Goal: Task Accomplishment & Management: Manage account settings

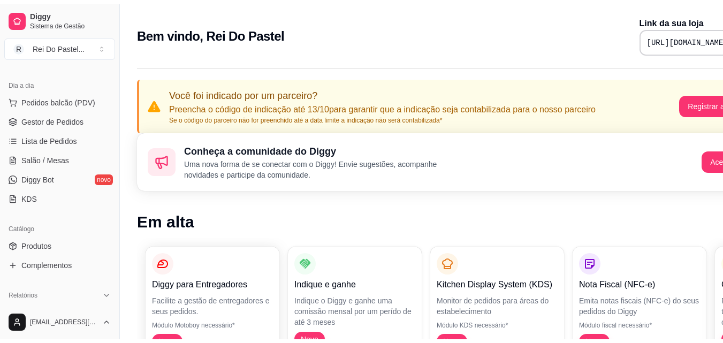
scroll to position [113, 0]
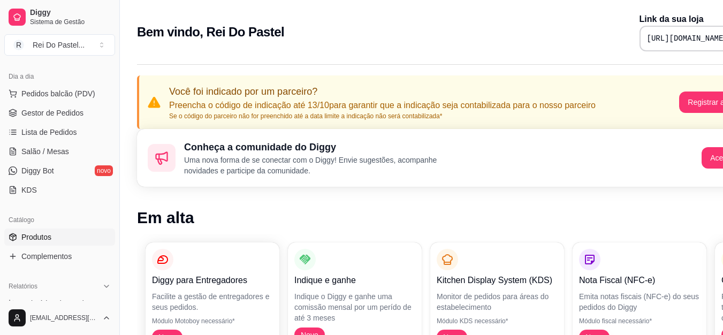
click at [41, 236] on span "Produtos" at bounding box center [36, 237] width 30 height 11
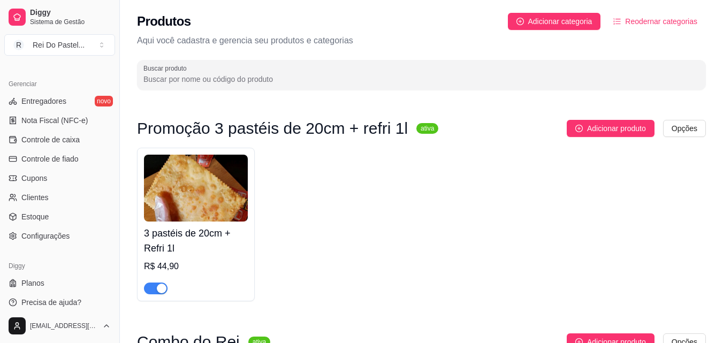
scroll to position [427, 0]
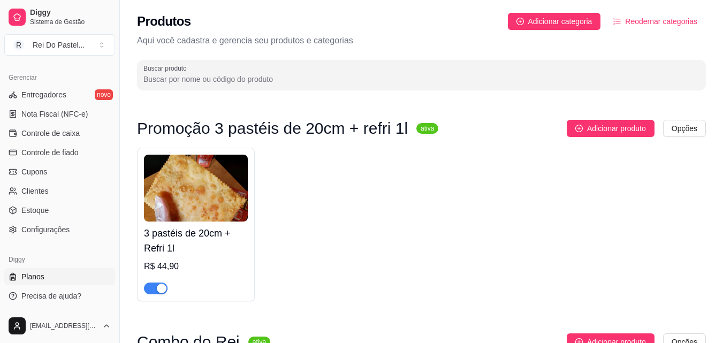
click at [34, 277] on span "Planos" at bounding box center [32, 276] width 23 height 11
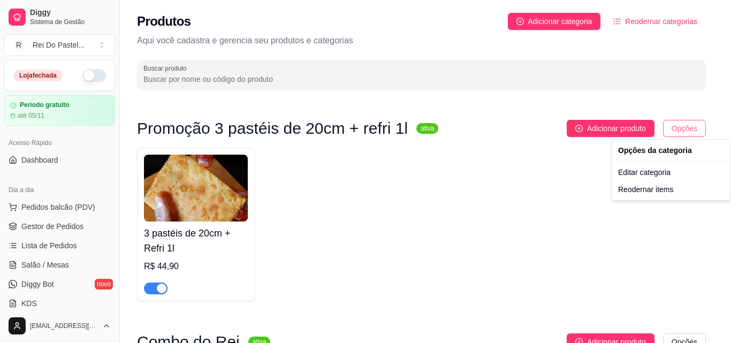
click at [681, 134] on html "Diggy Sistema de Gestão R Rei Do Pastel ... Loja fechada Período gratuito até 0…" at bounding box center [365, 171] width 731 height 343
click at [573, 200] on html "Diggy Sistema de Gestão R Rei Do Pastel ... Loja fechada Período gratuito até 0…" at bounding box center [365, 171] width 731 height 343
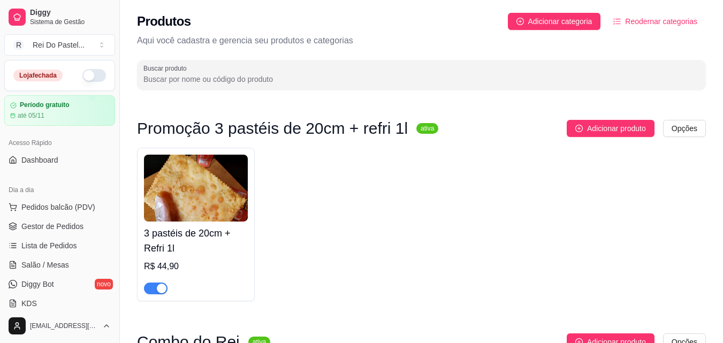
click at [160, 284] on div "button" at bounding box center [162, 289] width 10 height 10
click at [157, 288] on button "button" at bounding box center [156, 289] width 24 height 12
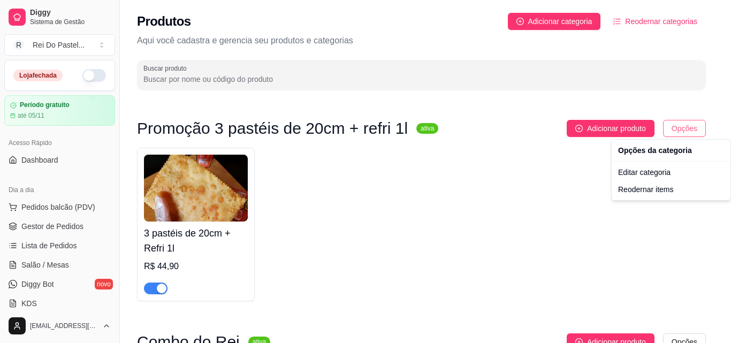
click at [686, 132] on html "Diggy Sistema de Gestão R Rei Do Pastel ... Loja fechada Período gratuito até 0…" at bounding box center [365, 171] width 731 height 343
click at [646, 175] on div "Editar categoria" at bounding box center [671, 172] width 115 height 17
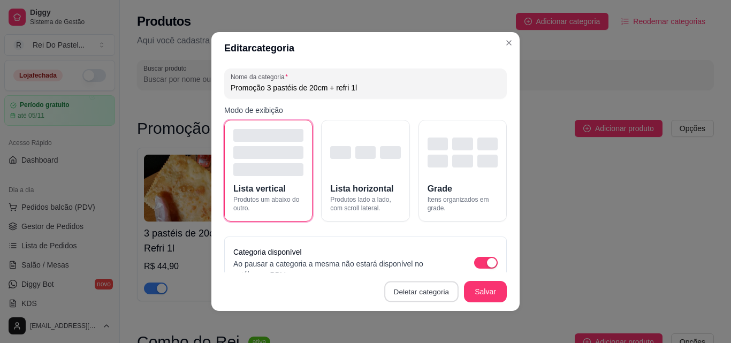
click at [434, 293] on button "Deletar categoria" at bounding box center [422, 292] width 74 height 21
click at [421, 264] on button "Confirmar" at bounding box center [424, 261] width 38 height 16
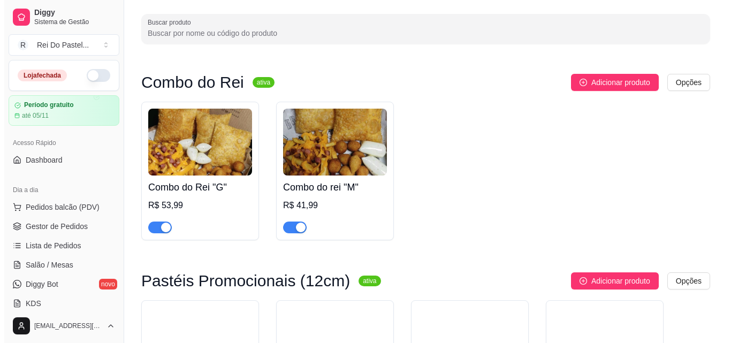
scroll to position [41, 0]
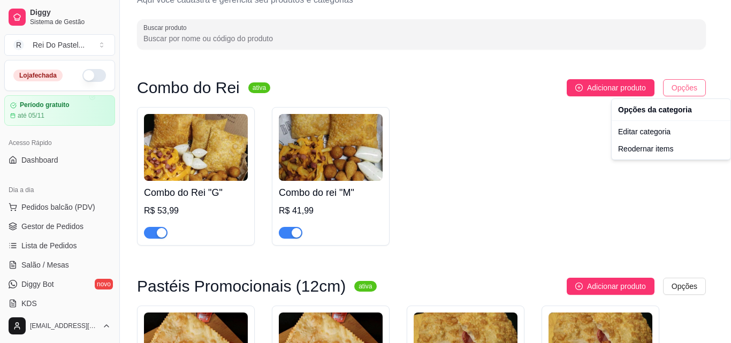
click at [677, 90] on html "Diggy Sistema de Gestão R Rei Do Pastel ... Loja fechada Período gratuito até 0…" at bounding box center [365, 130] width 731 height 343
click at [632, 138] on div "Editar categoria" at bounding box center [671, 131] width 115 height 17
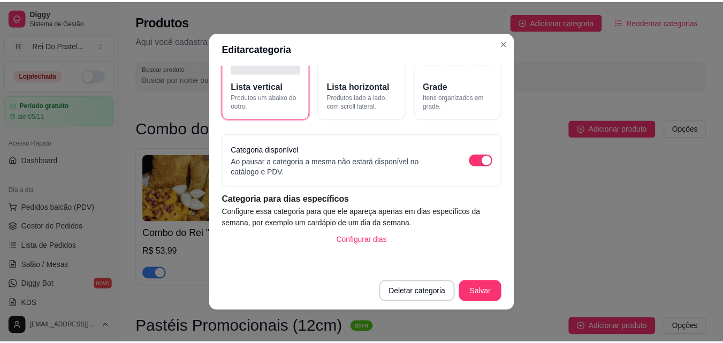
scroll to position [0, 0]
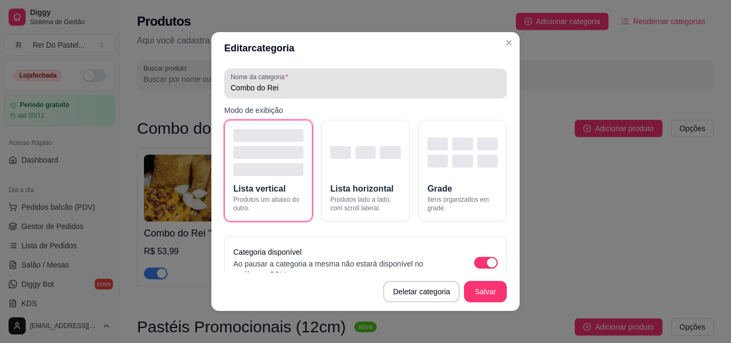
click at [411, 80] on div "Combo do Rei" at bounding box center [366, 83] width 270 height 21
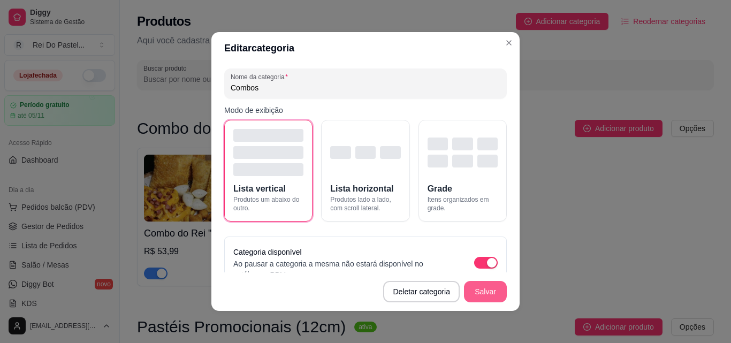
type input "Combos"
click at [484, 289] on button "Salvar" at bounding box center [486, 292] width 42 height 21
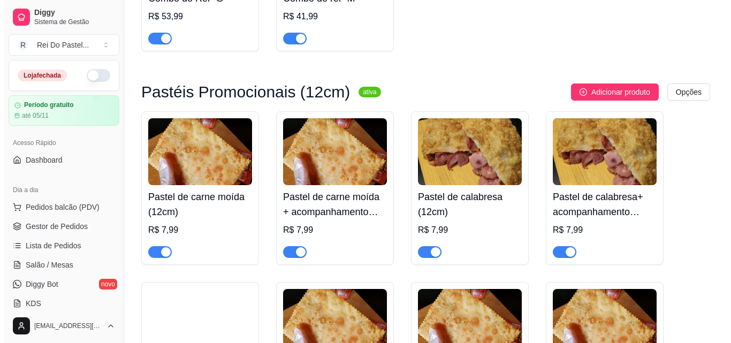
scroll to position [245, 0]
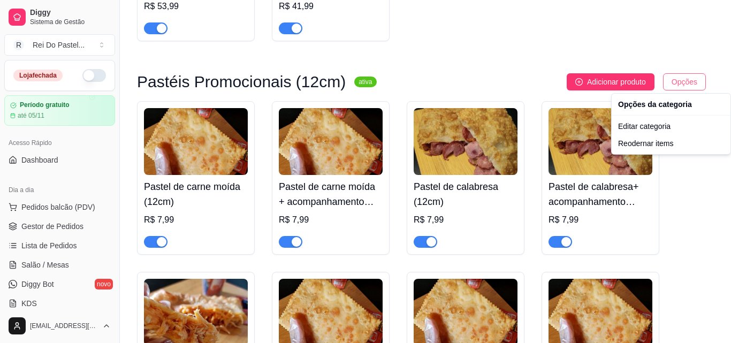
click at [639, 126] on div "Editar categoria" at bounding box center [671, 126] width 115 height 17
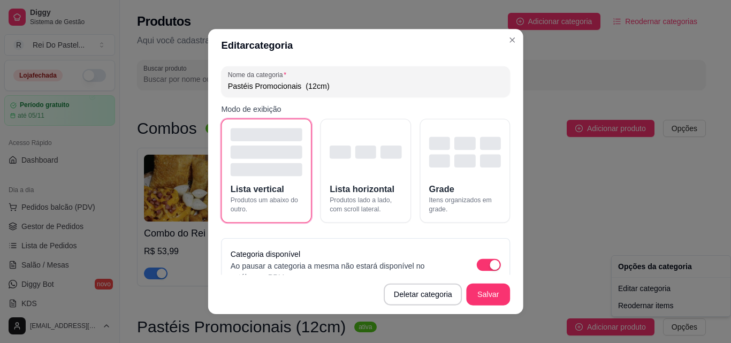
scroll to position [0, 0]
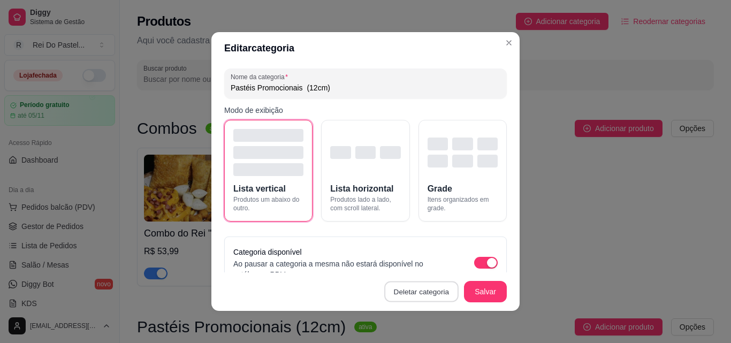
click at [421, 291] on button "Deletar categoria" at bounding box center [422, 292] width 74 height 21
click at [422, 259] on button "Confirmar" at bounding box center [424, 261] width 38 height 16
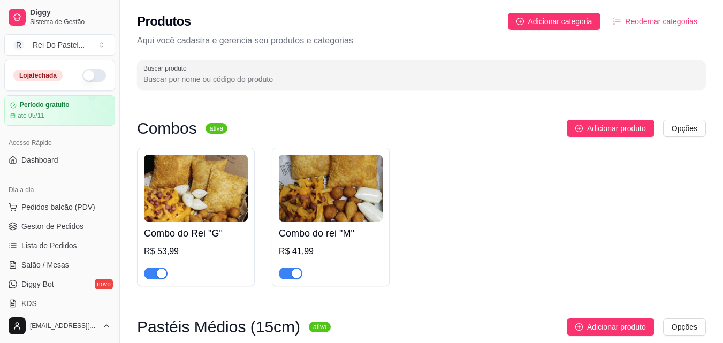
click at [632, 22] on span "Reodernar categorias" at bounding box center [661, 22] width 72 height 12
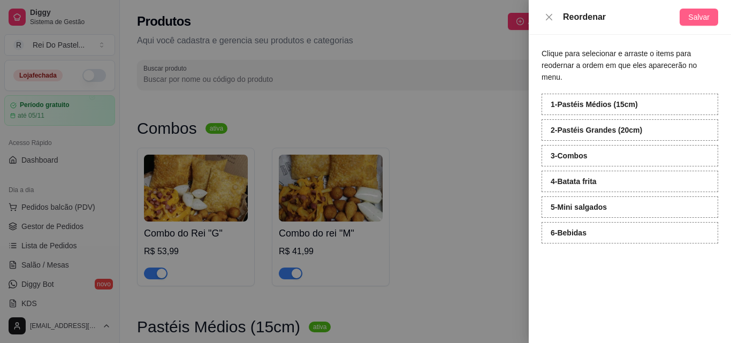
click at [707, 21] on span "Salvar" at bounding box center [698, 17] width 21 height 12
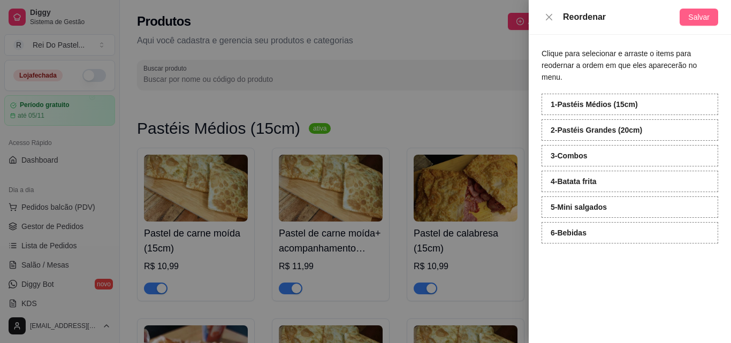
click at [707, 21] on span "Salvar" at bounding box center [698, 17] width 21 height 12
click at [428, 74] on div at bounding box center [365, 171] width 731 height 343
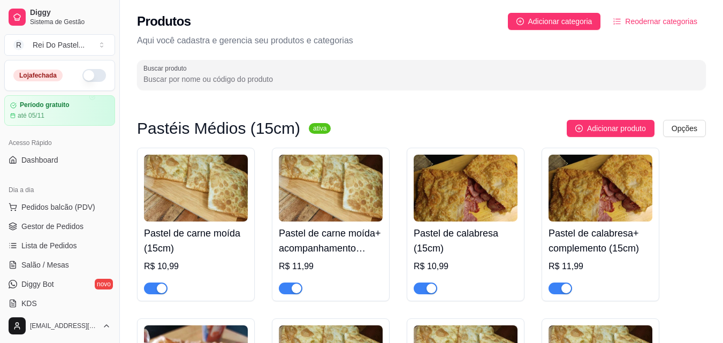
click at [214, 228] on h4 "Pastel de carne moída (15cm)" at bounding box center [196, 241] width 104 height 30
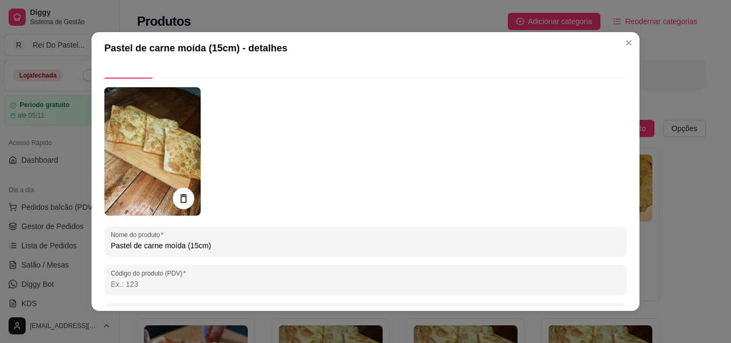
scroll to position [18, 0]
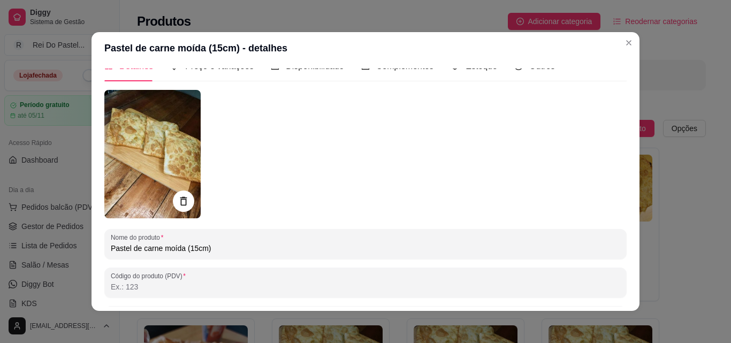
drag, startPoint x: 626, startPoint y: 130, endPoint x: 626, endPoint y: 109, distance: 20.9
click at [626, 109] on div "Detalhes Preço e variações Disponibilidade Complementos Estoque Outros Nome do …" at bounding box center [366, 187] width 548 height 247
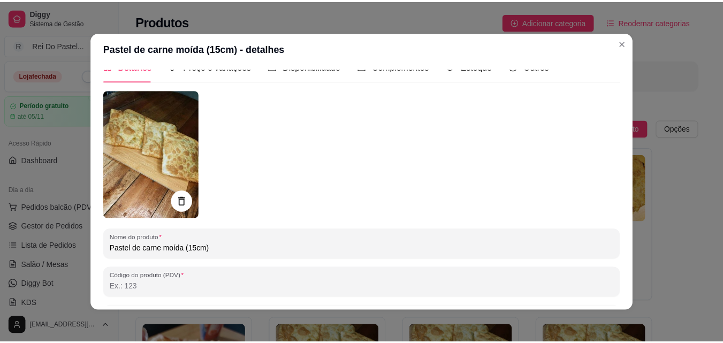
scroll to position [0, 0]
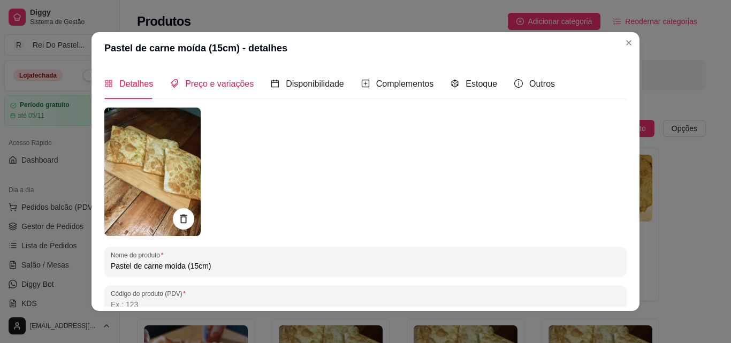
click at [205, 88] on span "Preço e variações" at bounding box center [219, 83] width 69 height 9
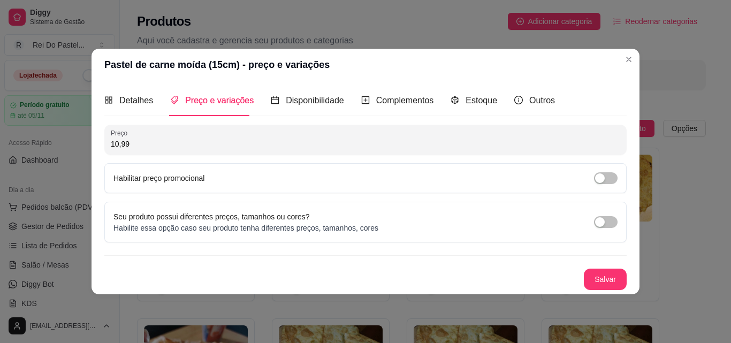
click at [233, 146] on input "10,99" at bounding box center [366, 144] width 510 height 11
type input "9,00"
click at [605, 277] on button "Salvar" at bounding box center [606, 279] width 42 height 21
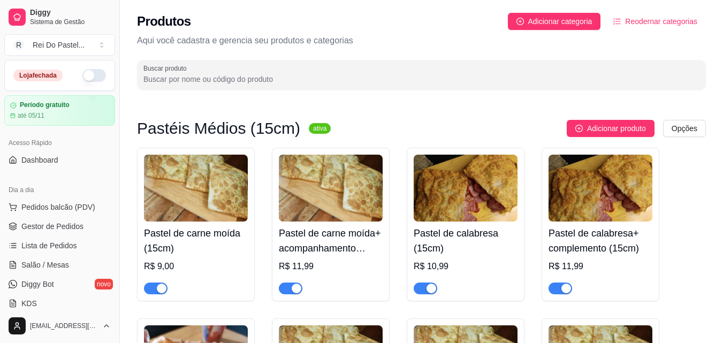
click at [313, 255] on h4 "Pastel de carne moída+ acompanhamento (15cm)" at bounding box center [331, 241] width 104 height 30
click at [346, 241] on h4 "Pastel de carne moída+ acompanhamento (15cm)" at bounding box center [331, 241] width 104 height 30
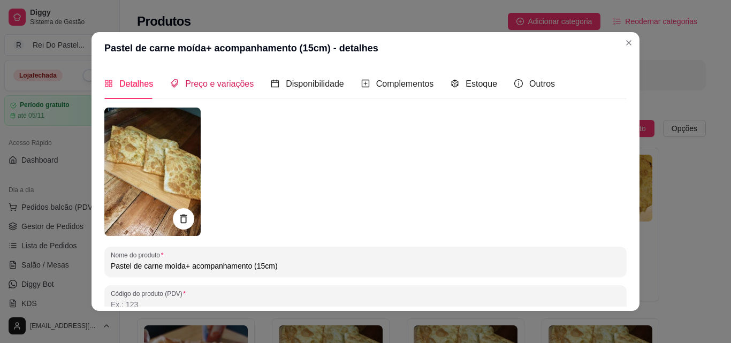
click at [233, 81] on span "Preço e variações" at bounding box center [219, 83] width 69 height 9
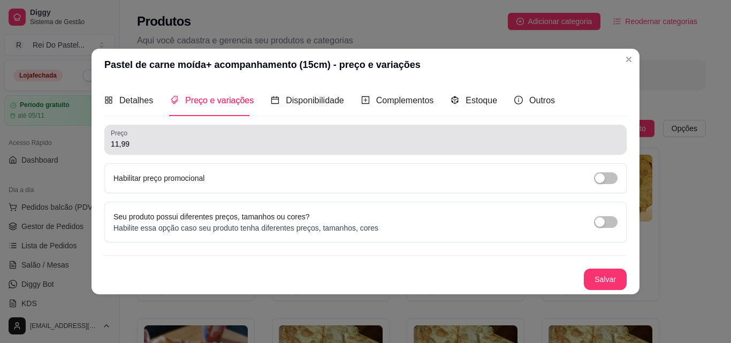
click at [203, 142] on input "11,99" at bounding box center [366, 144] width 510 height 11
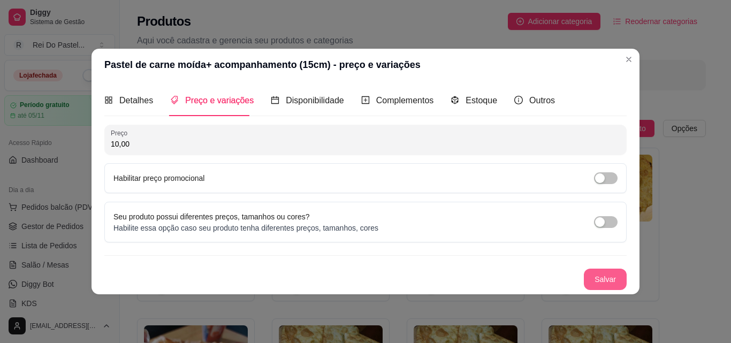
type input "10,00"
click at [606, 275] on button "Salvar" at bounding box center [606, 279] width 42 height 21
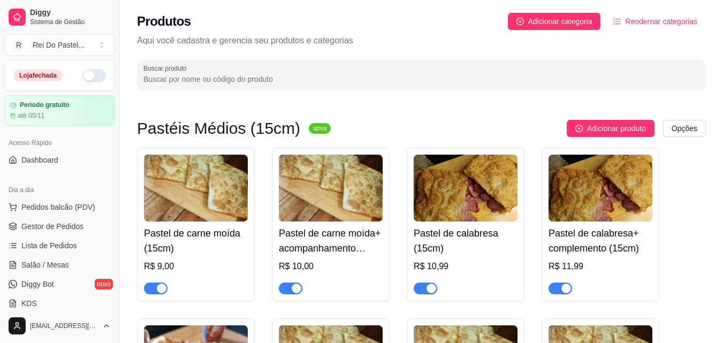
click at [459, 238] on h4 "Pastel de calabresa (15cm)" at bounding box center [466, 241] width 104 height 30
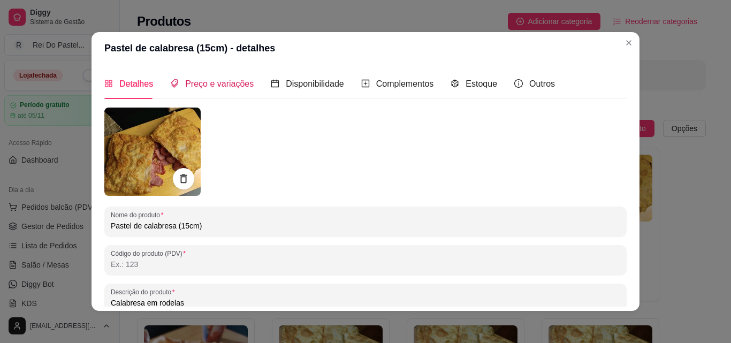
click at [229, 89] on div "Preço e variações" at bounding box center [212, 83] width 84 height 13
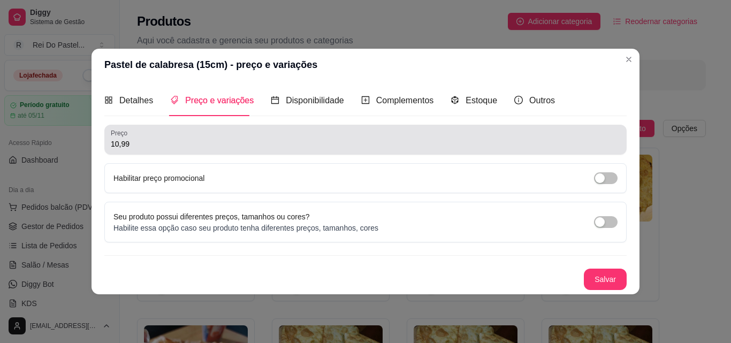
click at [185, 150] on div "Preço 10,99" at bounding box center [365, 140] width 522 height 30
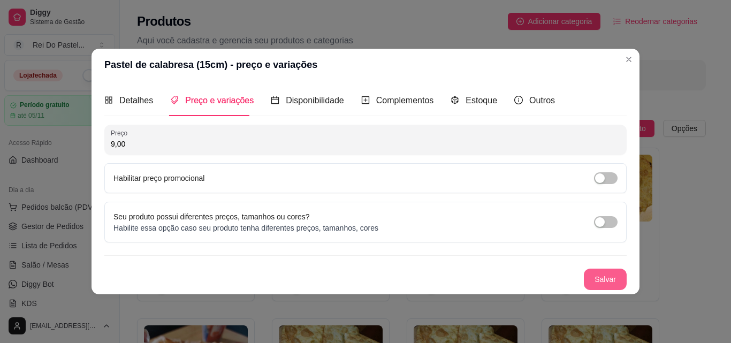
type input "9,00"
click at [596, 280] on button "Salvar" at bounding box center [606, 279] width 42 height 21
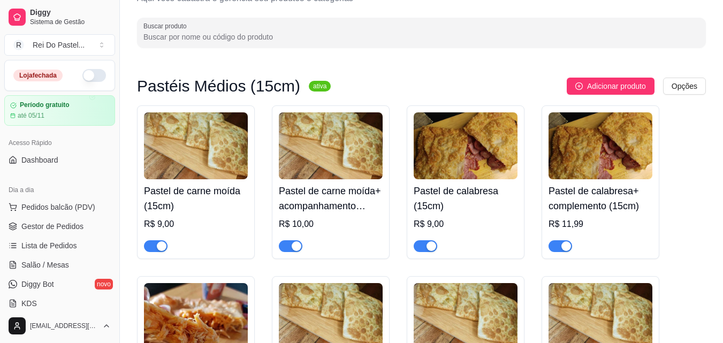
scroll to position [101, 0]
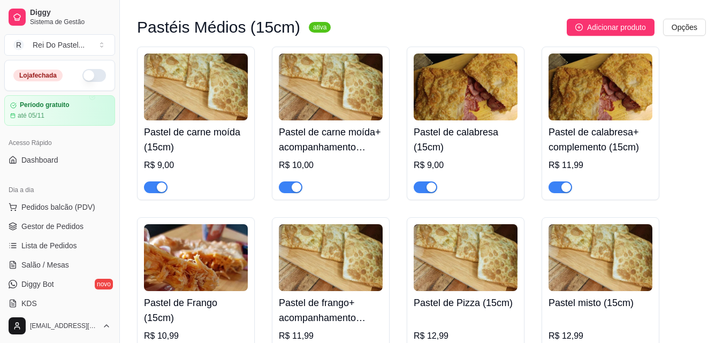
click at [584, 149] on h4 "Pastel de calabresa+ complemento (15cm)" at bounding box center [601, 140] width 104 height 30
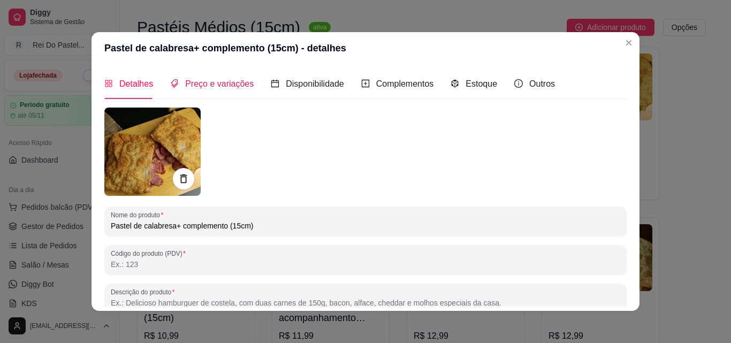
click at [228, 88] on span "Preço e variações" at bounding box center [219, 83] width 69 height 9
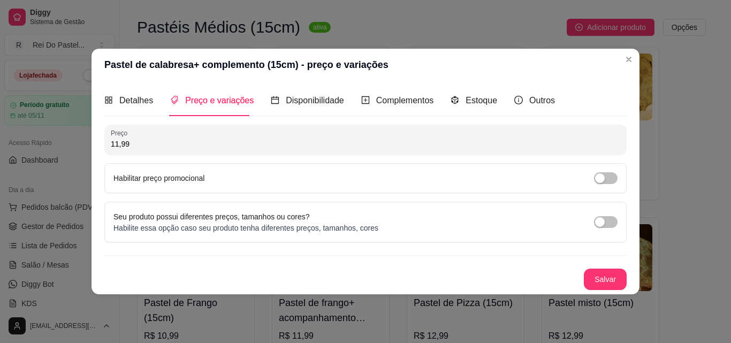
click at [204, 143] on input "11,99" at bounding box center [366, 144] width 510 height 11
type input "10,00"
click at [604, 279] on button "Salvar" at bounding box center [606, 279] width 42 height 21
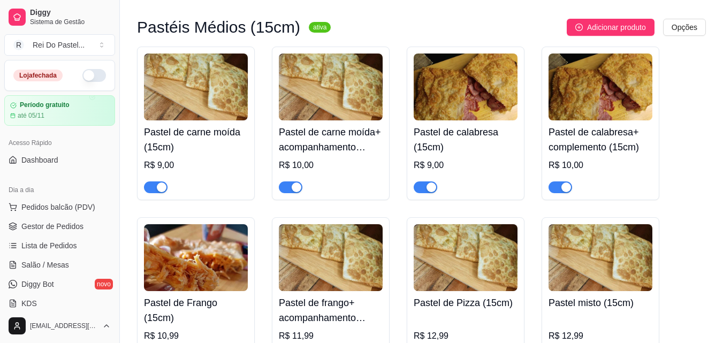
scroll to position [185, 0]
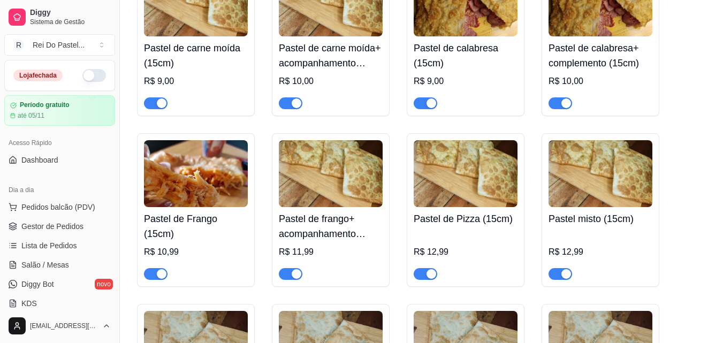
click at [185, 229] on div "Pastel de Frango (15cm) R$ 10,99" at bounding box center [196, 243] width 104 height 73
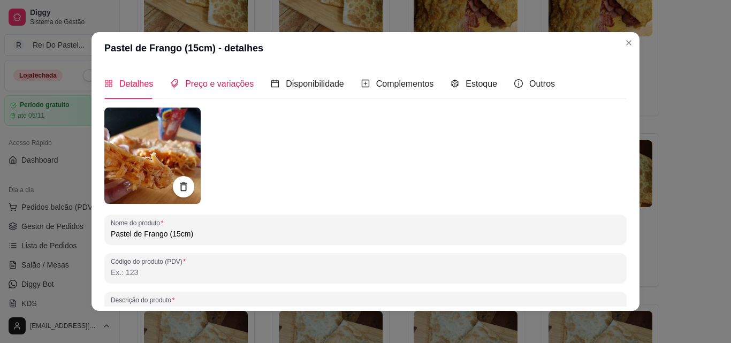
click at [230, 81] on span "Preço e variações" at bounding box center [219, 83] width 69 height 9
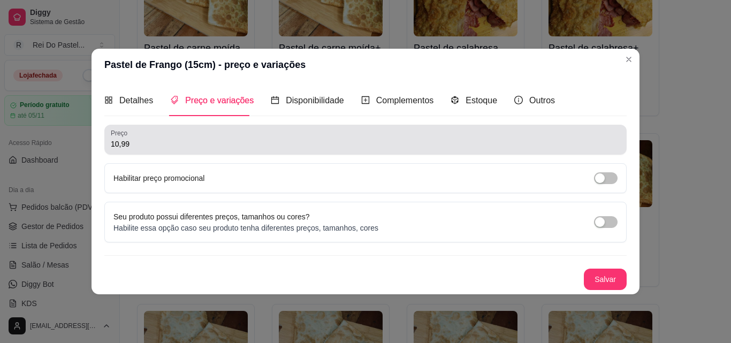
click at [229, 143] on input "10,99" at bounding box center [366, 144] width 510 height 11
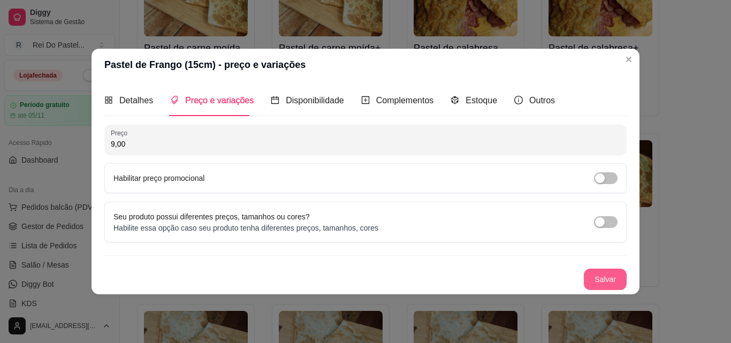
type input "9,00"
click at [602, 277] on button "Salvar" at bounding box center [606, 279] width 42 height 21
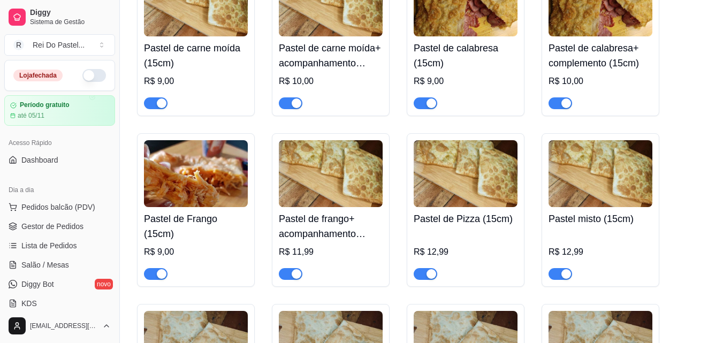
click at [317, 217] on h4 "Pastel de frango+ acompanhamento (15cm)" at bounding box center [331, 226] width 104 height 30
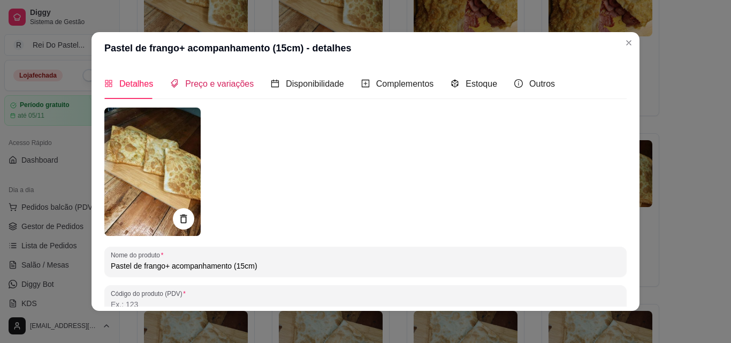
click at [223, 84] on span "Preço e variações" at bounding box center [219, 83] width 69 height 9
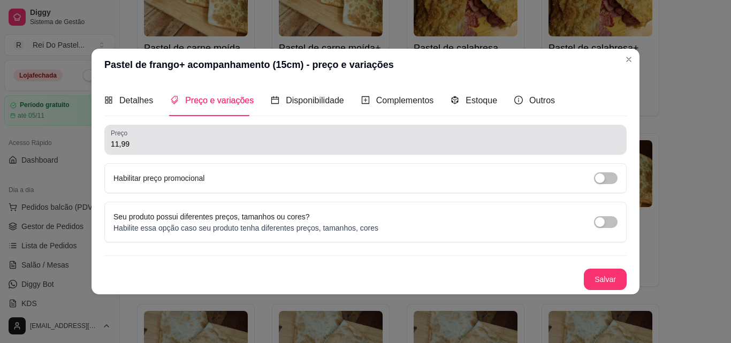
click at [184, 135] on div "11,99" at bounding box center [366, 139] width 510 height 21
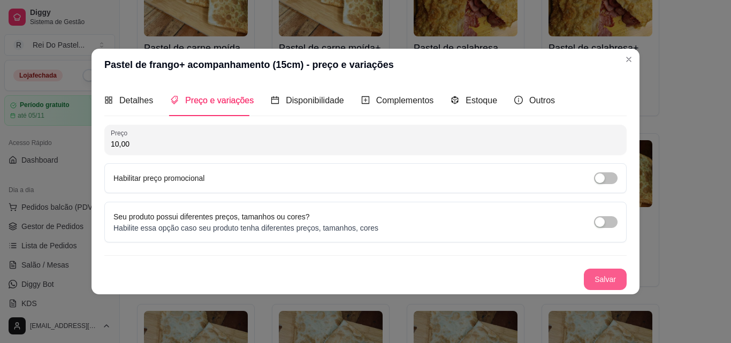
type input "10,00"
click at [613, 284] on button "Salvar" at bounding box center [606, 279] width 42 height 21
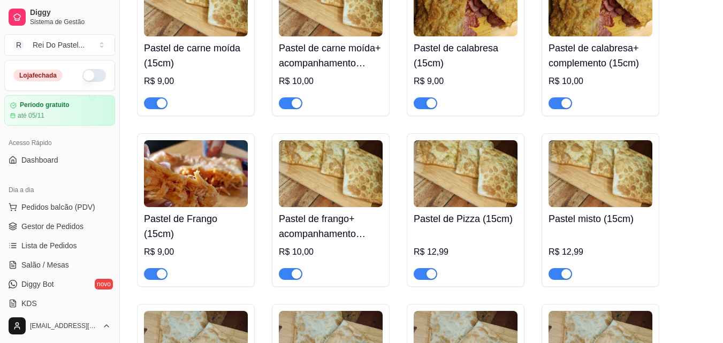
click at [478, 221] on h4 "Pastel de Pizza (15cm)" at bounding box center [466, 218] width 104 height 15
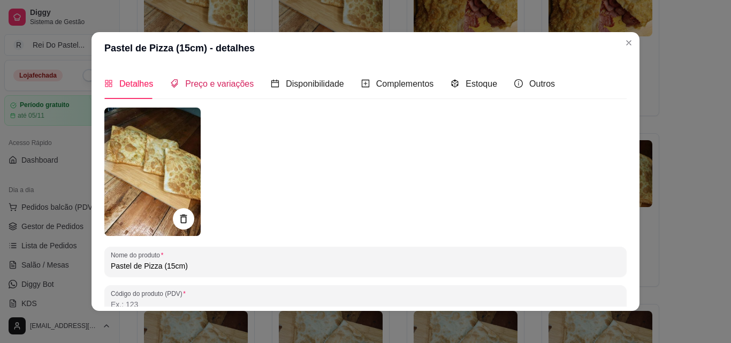
click at [229, 79] on span "Preço e variações" at bounding box center [219, 83] width 69 height 9
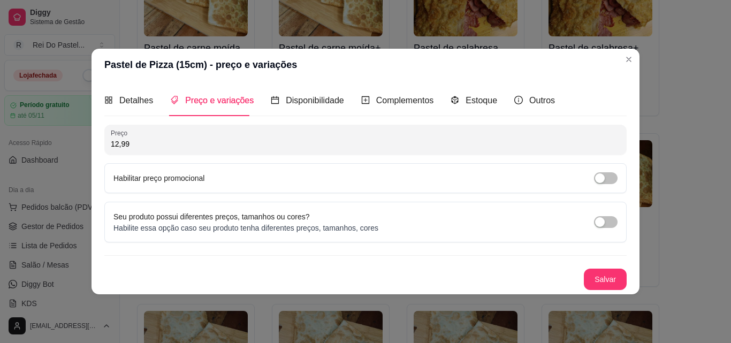
click at [201, 149] on input "12,99" at bounding box center [366, 144] width 510 height 11
type input "9,00"
click at [604, 282] on button "Salvar" at bounding box center [606, 279] width 42 height 21
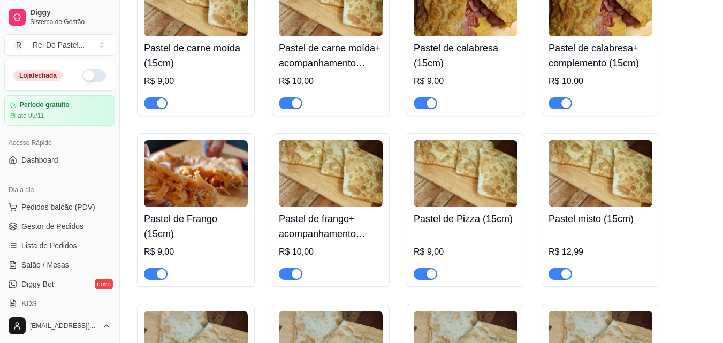
click at [582, 244] on div "R$ 12,99" at bounding box center [601, 255] width 104 height 49
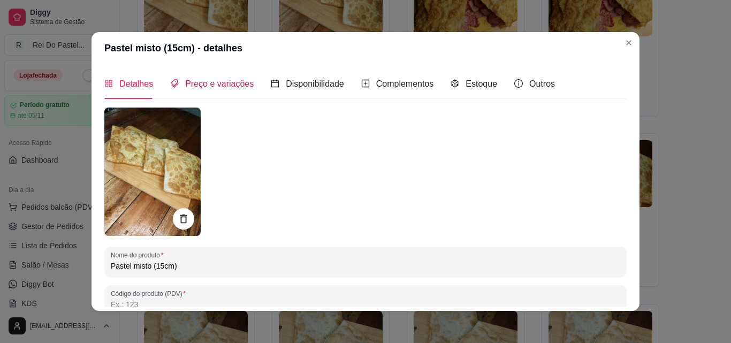
click at [236, 90] on div "Preço e variações" at bounding box center [212, 83] width 84 height 13
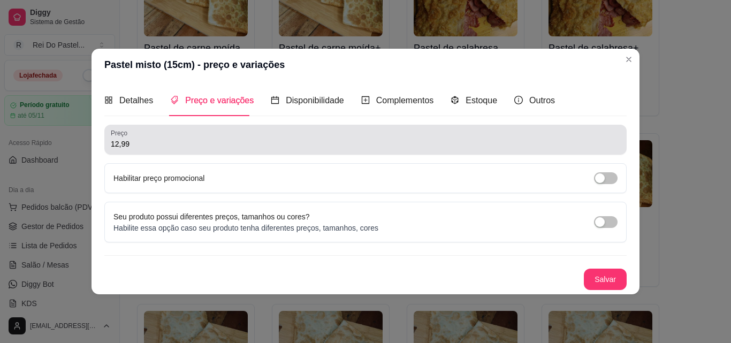
click at [207, 150] on div "12,99" at bounding box center [366, 139] width 510 height 21
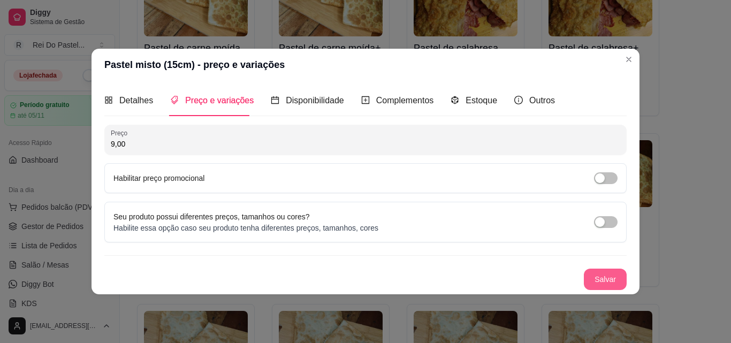
type input "9,00"
click at [602, 277] on button "Salvar" at bounding box center [606, 279] width 42 height 21
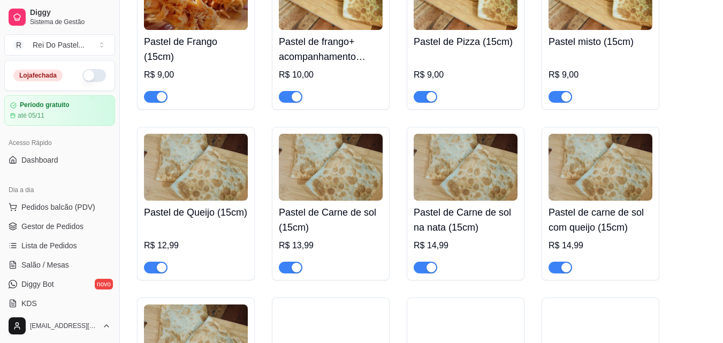
scroll to position [367, 0]
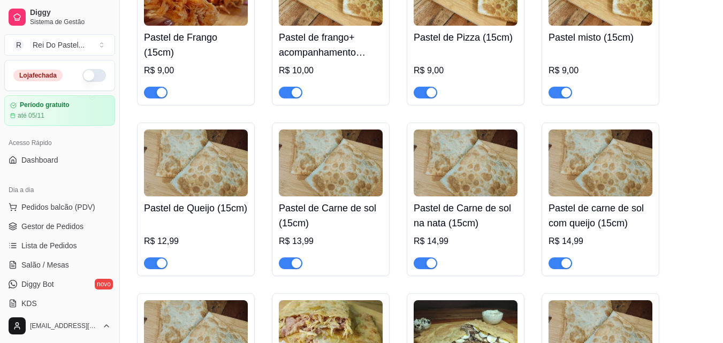
click at [193, 224] on div "R$ 12,99" at bounding box center [196, 244] width 104 height 49
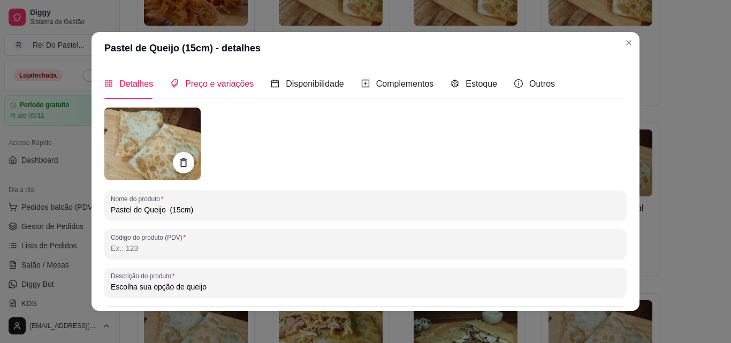
click at [212, 81] on span "Preço e variações" at bounding box center [219, 83] width 69 height 9
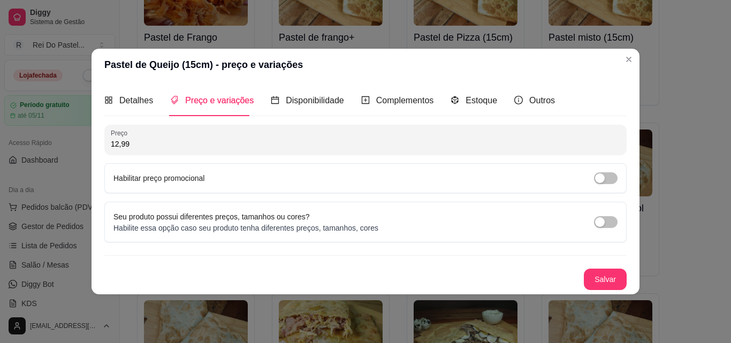
click at [166, 145] on input "12,99" at bounding box center [366, 144] width 510 height 11
type input "9,00"
click at [609, 275] on button "Salvar" at bounding box center [606, 279] width 42 height 21
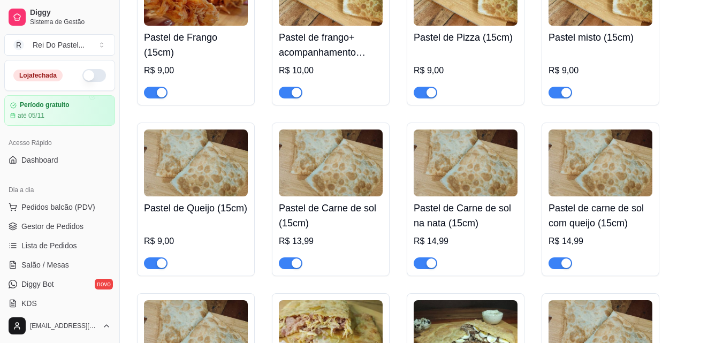
click at [330, 232] on div "Pastel de Carne de sol (15cm) R$ 13,99" at bounding box center [331, 232] width 104 height 73
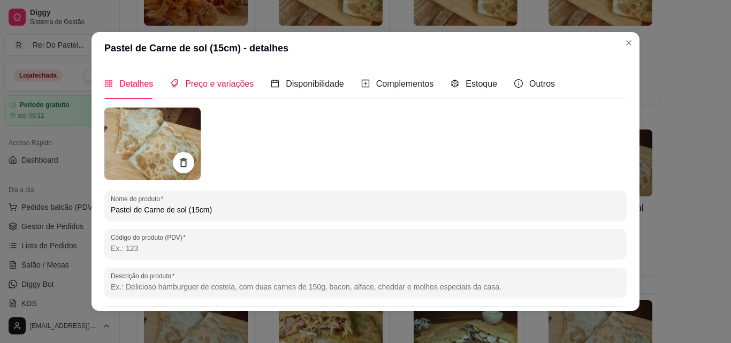
click at [206, 85] on span "Preço e variações" at bounding box center [219, 83] width 69 height 9
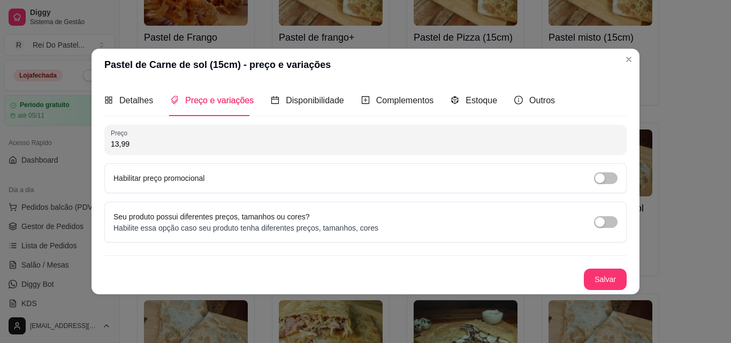
click at [199, 148] on input "13,99" at bounding box center [366, 144] width 510 height 11
type input "10,00"
click at [595, 271] on button "Salvar" at bounding box center [606, 279] width 42 height 21
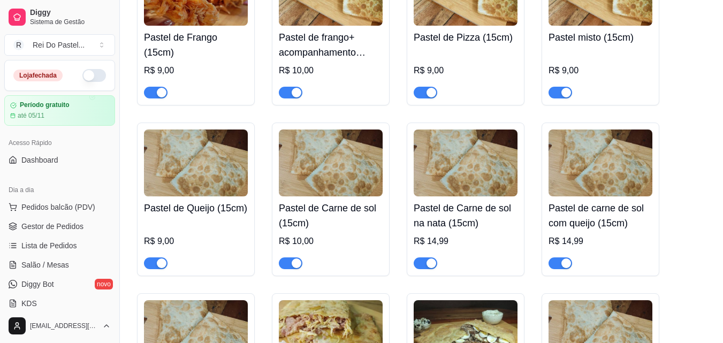
click at [469, 230] on h4 "Pastel de Carne de sol na nata (15cm)" at bounding box center [466, 216] width 104 height 30
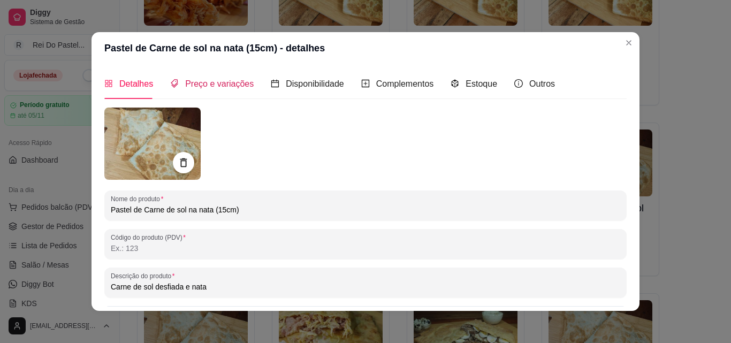
click at [230, 79] on span "Preço e variações" at bounding box center [219, 83] width 69 height 9
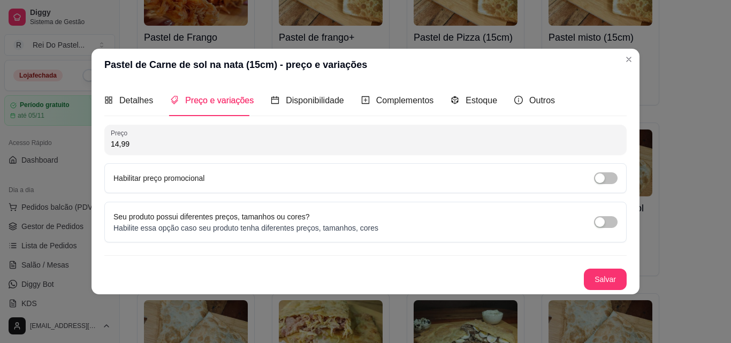
click at [199, 144] on input "14,99" at bounding box center [366, 144] width 510 height 11
type input "11,00"
click at [613, 275] on button "Salvar" at bounding box center [606, 279] width 42 height 21
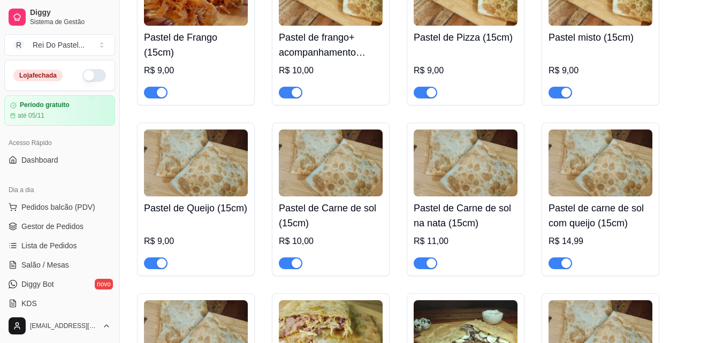
click at [577, 226] on h4 "Pastel de carne de sol com queijo (15cm)" at bounding box center [601, 216] width 104 height 30
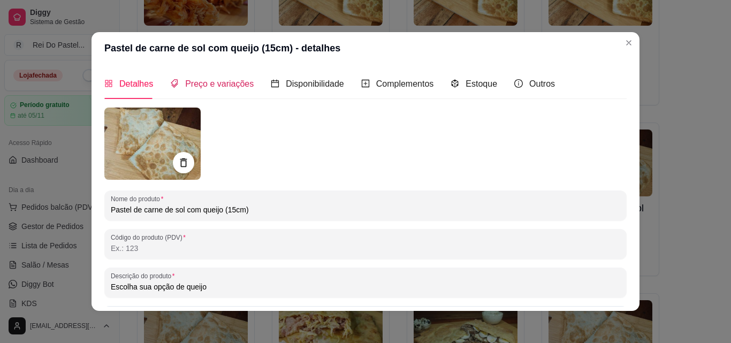
click at [211, 85] on span "Preço e variações" at bounding box center [219, 83] width 69 height 9
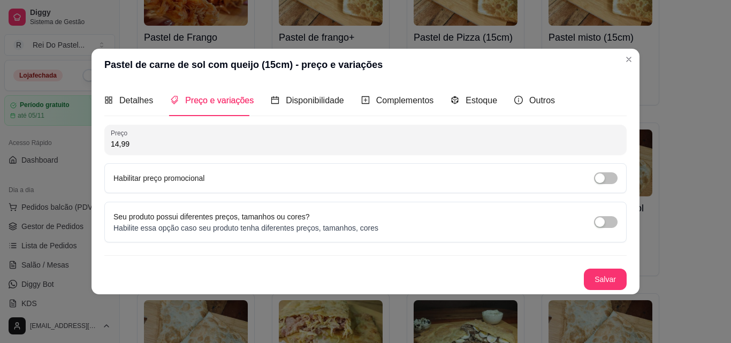
click at [183, 145] on input "14,99" at bounding box center [366, 144] width 510 height 11
type input "11,00"
click at [604, 280] on button "Salvar" at bounding box center [606, 279] width 42 height 21
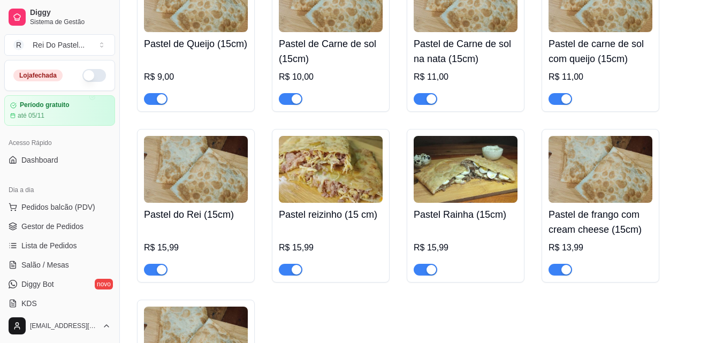
scroll to position [535, 0]
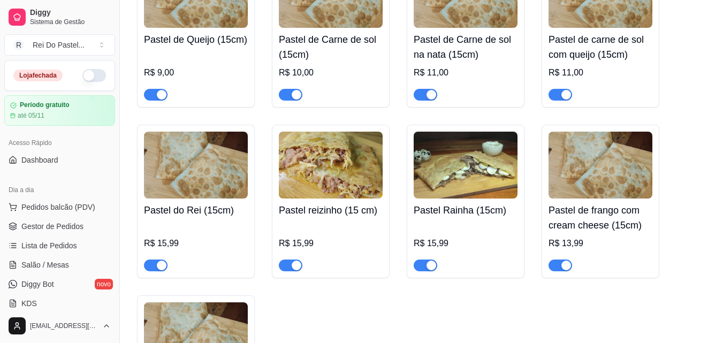
click at [194, 209] on h4 "Pastel do Rei (15cm)" at bounding box center [196, 210] width 104 height 15
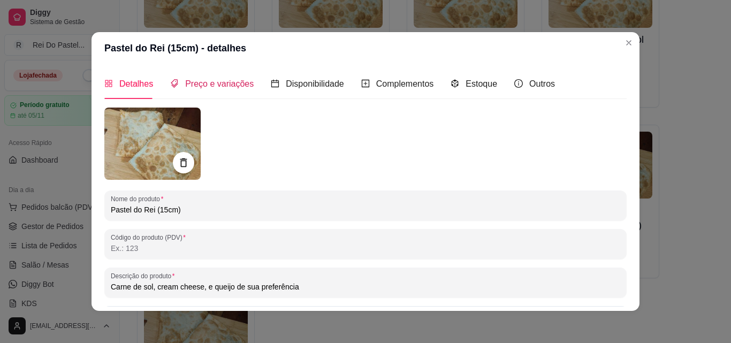
click at [215, 85] on span "Preço e variações" at bounding box center [219, 83] width 69 height 9
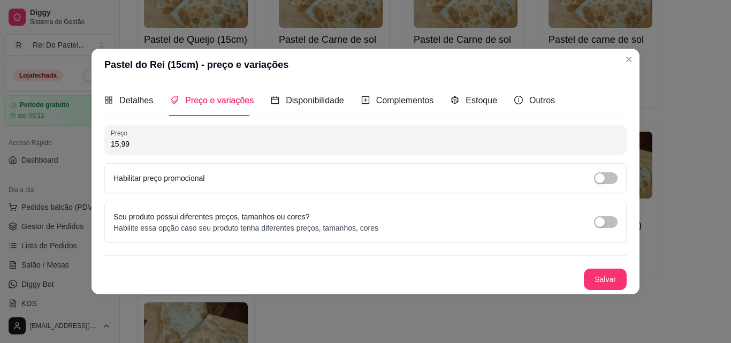
click at [165, 146] on input "15,99" at bounding box center [366, 144] width 510 height 11
type input "12,00"
click at [605, 273] on button "Salvar" at bounding box center [606, 279] width 42 height 21
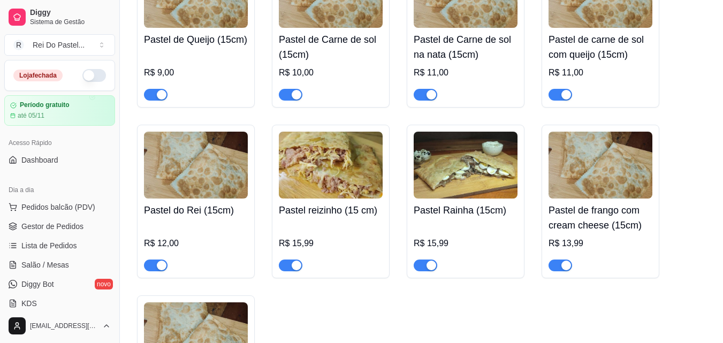
click at [360, 226] on div "R$ 15,99" at bounding box center [331, 246] width 104 height 49
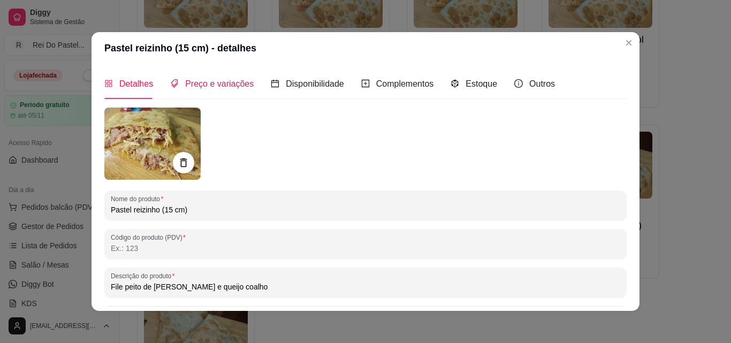
click at [234, 86] on span "Preço e variações" at bounding box center [219, 83] width 69 height 9
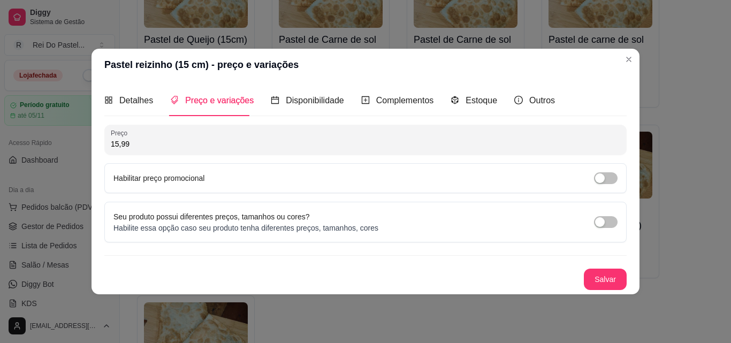
click at [200, 149] on input "15,99" at bounding box center [366, 144] width 510 height 11
type input "11,00"
click at [616, 285] on button "Salvar" at bounding box center [606, 279] width 42 height 21
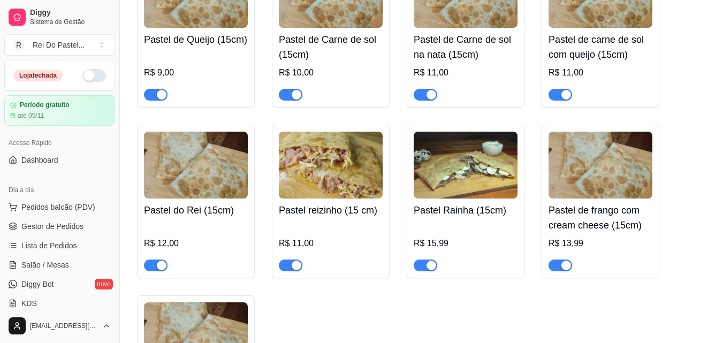
click at [444, 218] on h4 "Pastel Rainha (15cm)" at bounding box center [466, 210] width 104 height 15
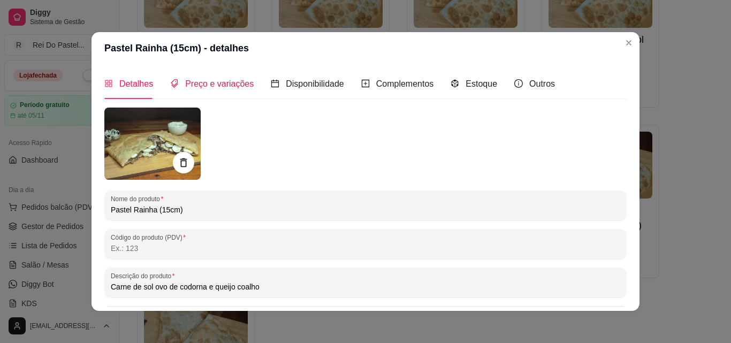
click at [198, 81] on span "Preço e variações" at bounding box center [219, 83] width 69 height 9
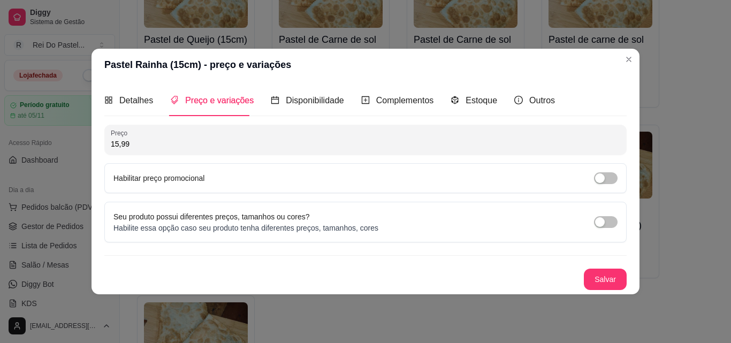
click at [179, 145] on input "15,99" at bounding box center [366, 144] width 510 height 11
type input "12,00"
click at [609, 278] on button "Salvar" at bounding box center [606, 279] width 42 height 21
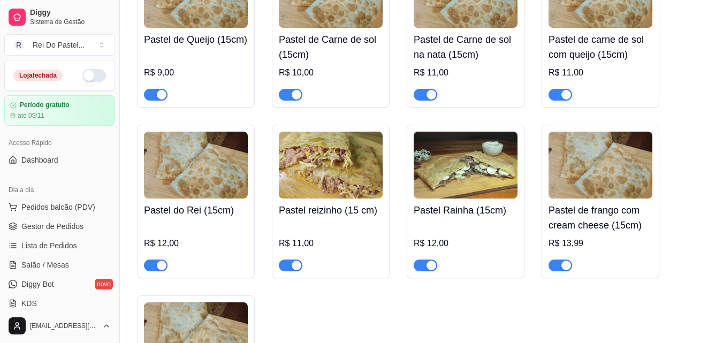
click at [603, 225] on h4 "Pastel de frango com cream cheese (15cm)" at bounding box center [601, 218] width 104 height 30
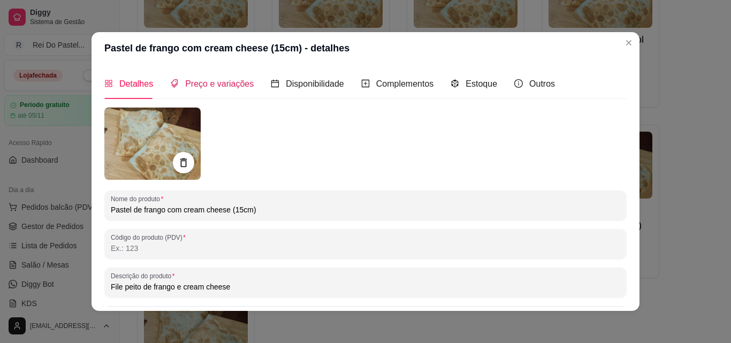
click at [215, 82] on span "Preço e variações" at bounding box center [219, 83] width 69 height 9
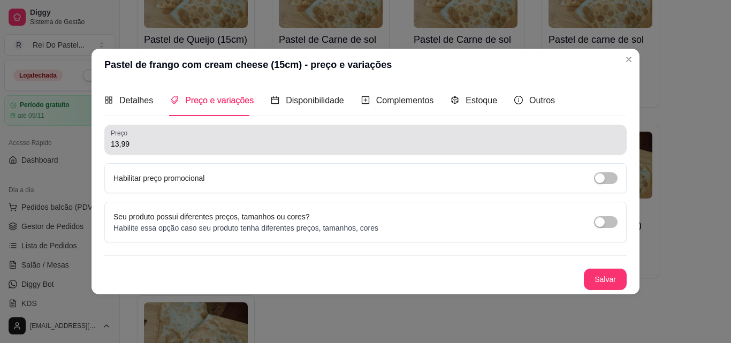
click at [205, 134] on div "13,99" at bounding box center [366, 139] width 510 height 21
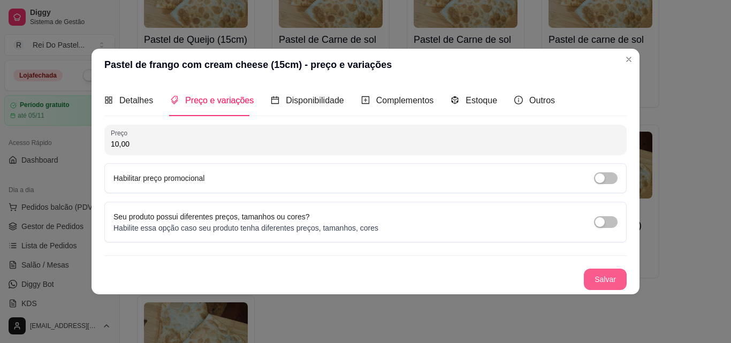
type input "10,00"
click at [606, 278] on button "Salvar" at bounding box center [606, 279] width 42 height 21
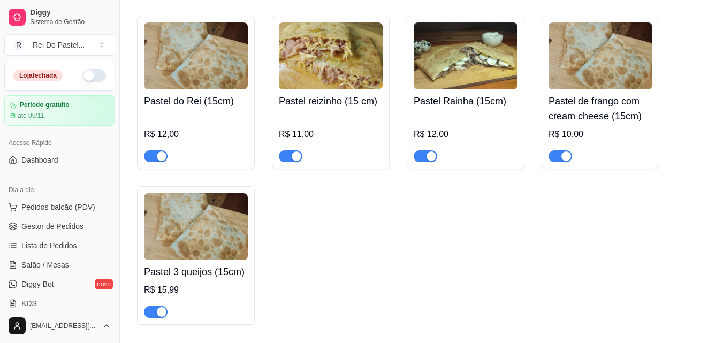
scroll to position [779, 0]
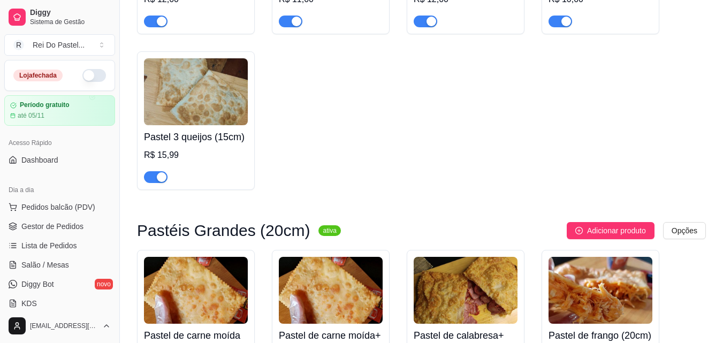
click at [185, 150] on div "Pastel 3 queijos (15cm) R$ 15,99" at bounding box center [196, 154] width 104 height 58
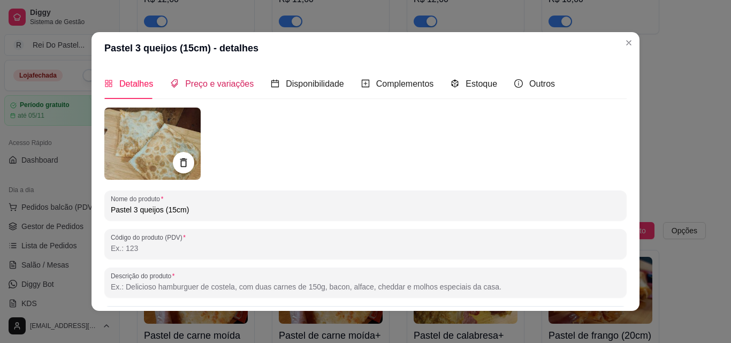
click at [214, 81] on span "Preço e variações" at bounding box center [219, 83] width 69 height 9
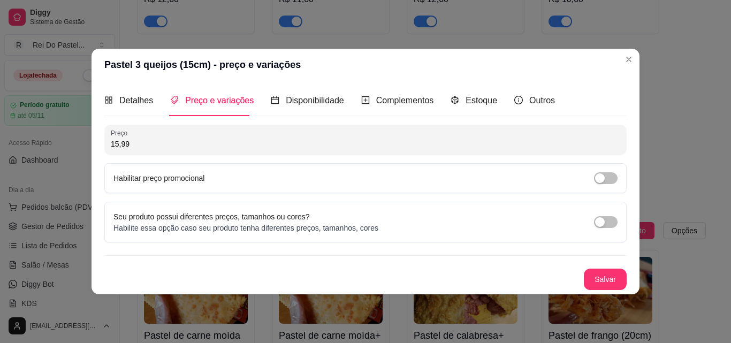
click at [177, 144] on input "15,99" at bounding box center [366, 144] width 510 height 11
type input "12,00"
click at [600, 279] on button "Salvar" at bounding box center [606, 279] width 42 height 21
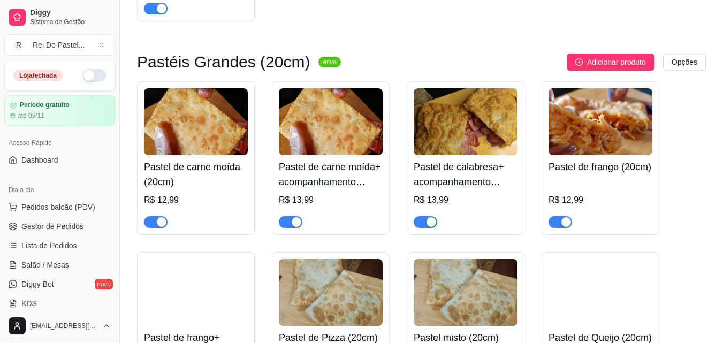
scroll to position [952, 0]
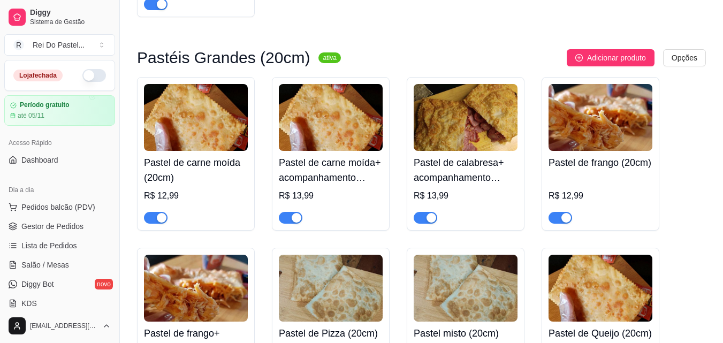
click at [179, 179] on h4 "Pastel de carne moída (20cm)" at bounding box center [196, 170] width 104 height 30
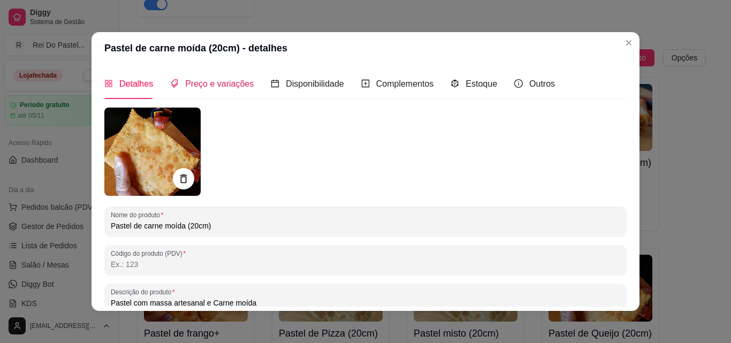
click at [202, 88] on span "Preço e variações" at bounding box center [219, 83] width 69 height 9
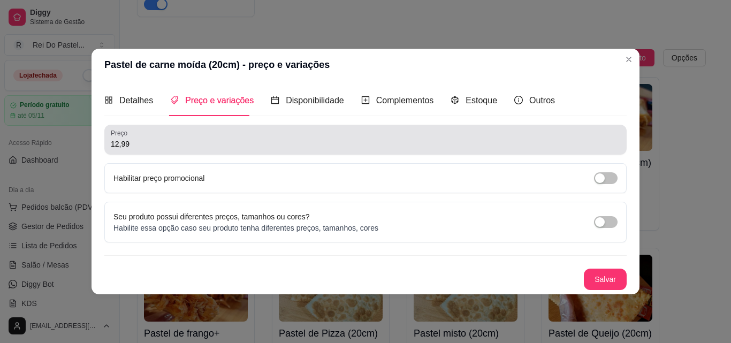
click at [153, 153] on div "Preço 12,99" at bounding box center [365, 140] width 522 height 30
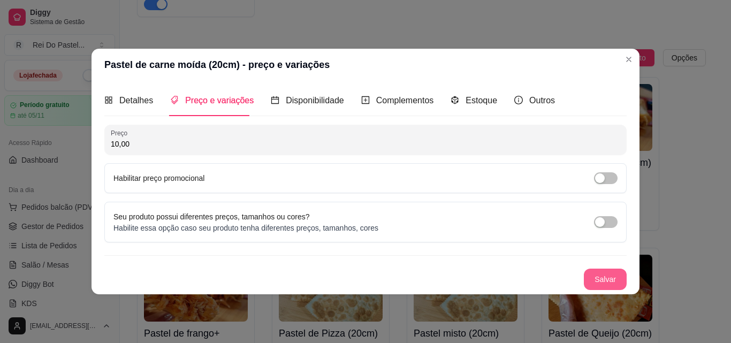
type input "10,00"
click at [605, 277] on button "Salvar" at bounding box center [606, 279] width 42 height 21
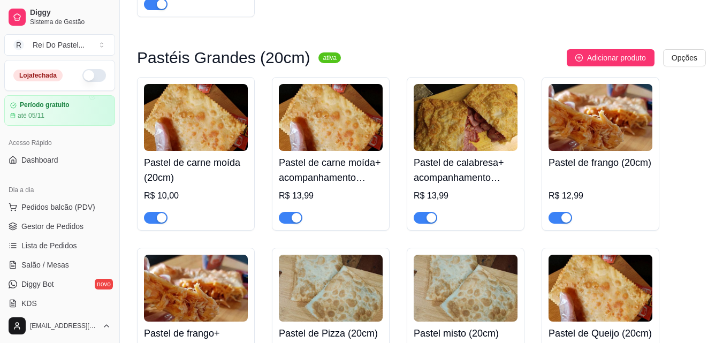
click at [322, 163] on h4 "Pastel de carne moída+ acompanhamento (20cm)" at bounding box center [331, 170] width 104 height 30
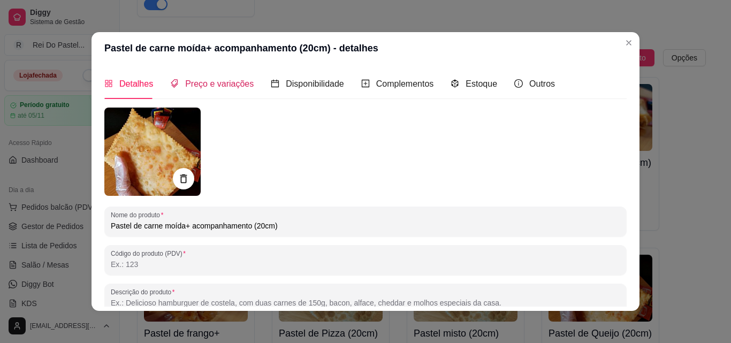
click at [207, 86] on span "Preço e variações" at bounding box center [219, 83] width 69 height 9
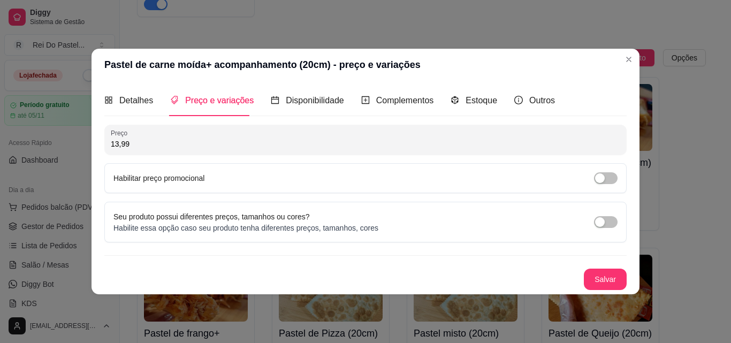
click at [176, 149] on input "13,99" at bounding box center [366, 144] width 510 height 11
type input "11,00"
click at [610, 276] on button "Salvar" at bounding box center [606, 279] width 42 height 21
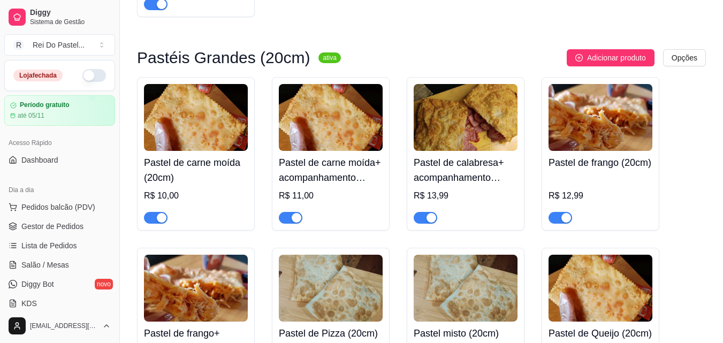
click at [456, 181] on h4 "Pastel de calabresa+ acompanhamento (20cm)" at bounding box center [466, 170] width 104 height 30
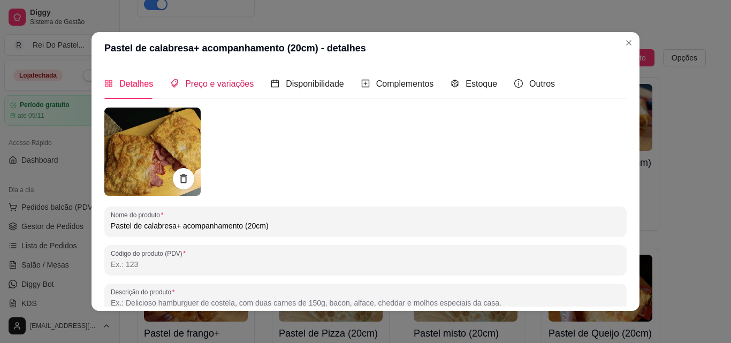
click at [214, 84] on span "Preço e variações" at bounding box center [219, 83] width 69 height 9
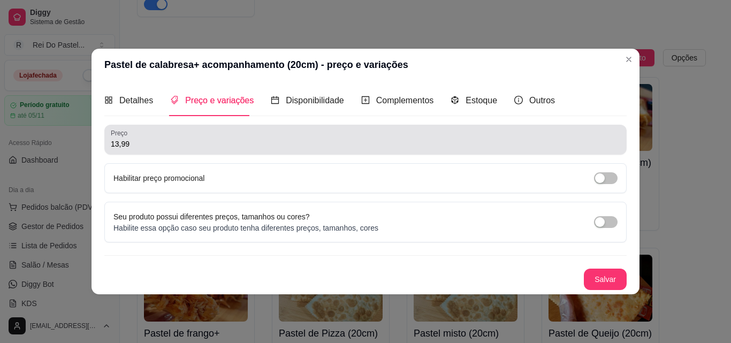
click at [196, 150] on div "Preço 13,99" at bounding box center [365, 140] width 522 height 30
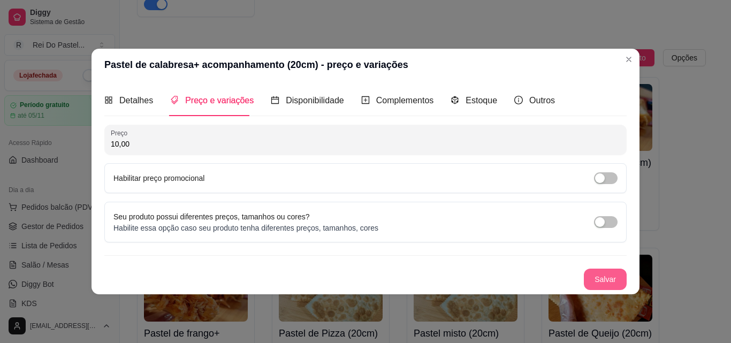
type input "10,00"
click at [612, 274] on button "Salvar" at bounding box center [606, 279] width 42 height 21
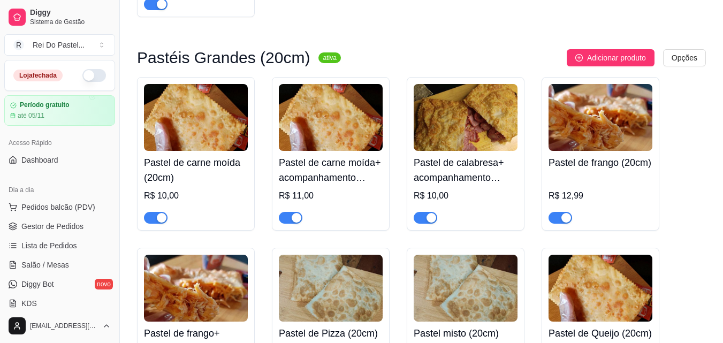
click at [604, 193] on div "R$ 12,99" at bounding box center [601, 195] width 104 height 13
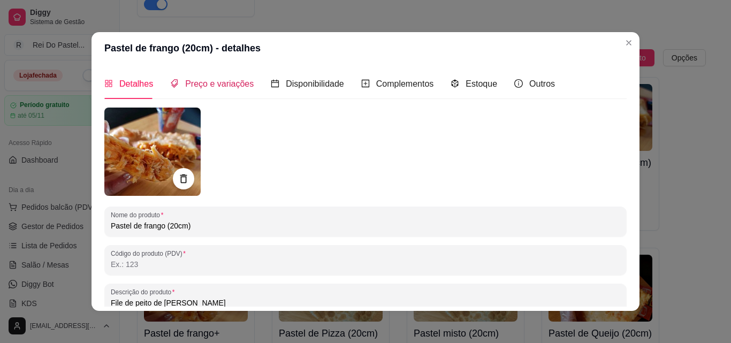
click at [211, 79] on span "Preço e variações" at bounding box center [219, 83] width 69 height 9
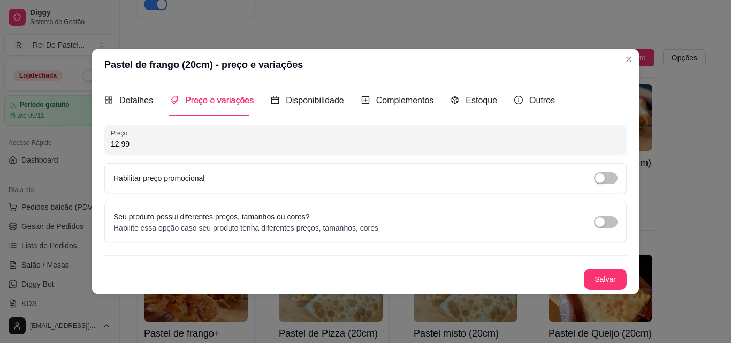
click at [198, 144] on input "12,99" at bounding box center [366, 144] width 510 height 11
type input "10,00"
click at [590, 276] on button "Salvar" at bounding box center [605, 279] width 43 height 21
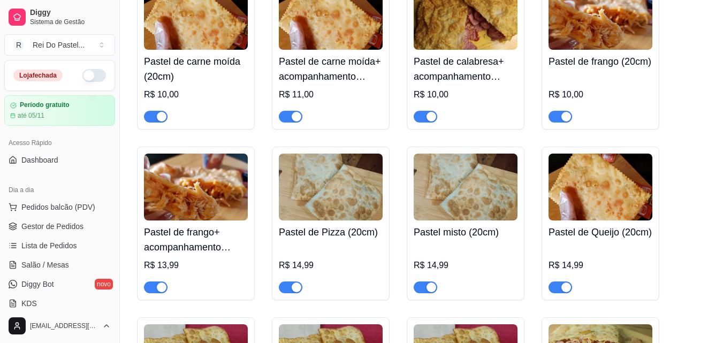
scroll to position [1062, 0]
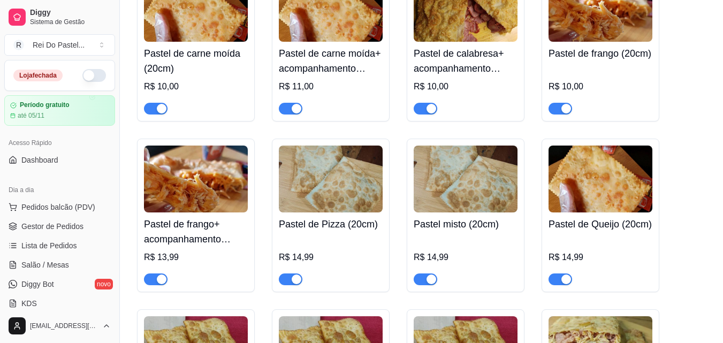
click at [180, 253] on div "Pastel de frango+ acompanhamento (20cm) R$ 13,99" at bounding box center [196, 249] width 104 height 73
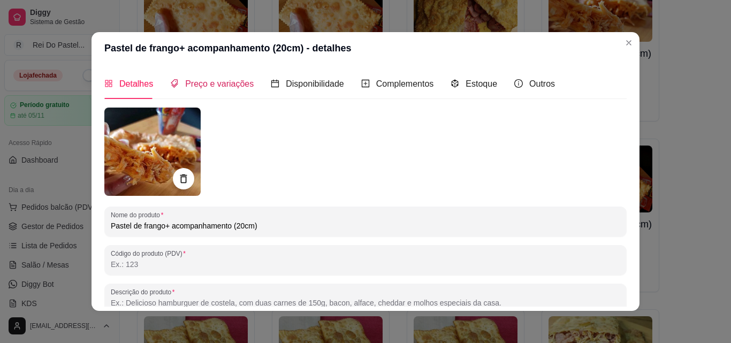
click at [208, 85] on span "Preço e variações" at bounding box center [219, 83] width 69 height 9
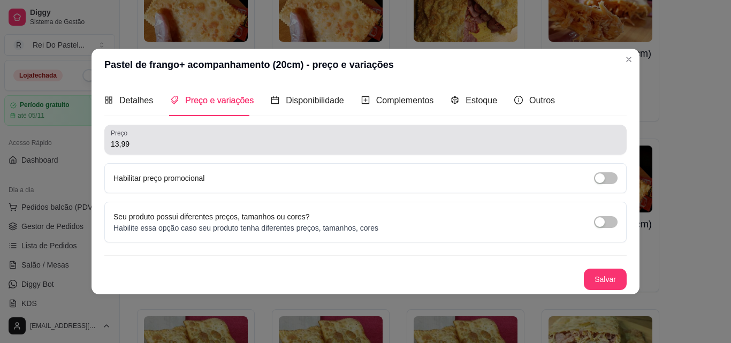
click at [217, 146] on input "13,99" at bounding box center [366, 144] width 510 height 11
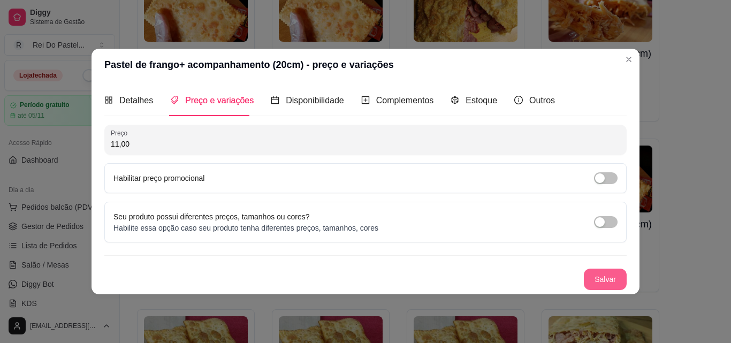
type input "11,00"
click at [614, 278] on button "Salvar" at bounding box center [606, 279] width 42 height 21
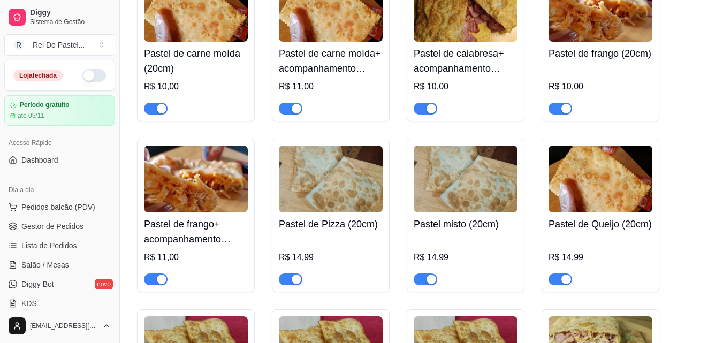
click at [323, 253] on div "R$ 14,99" at bounding box center [331, 260] width 104 height 49
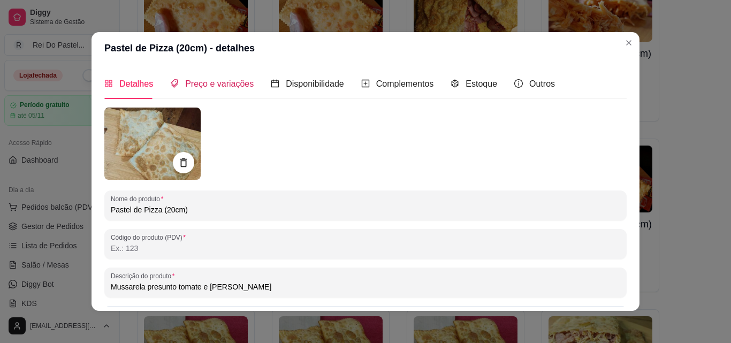
click at [224, 89] on div "Preço e variações" at bounding box center [212, 83] width 84 height 13
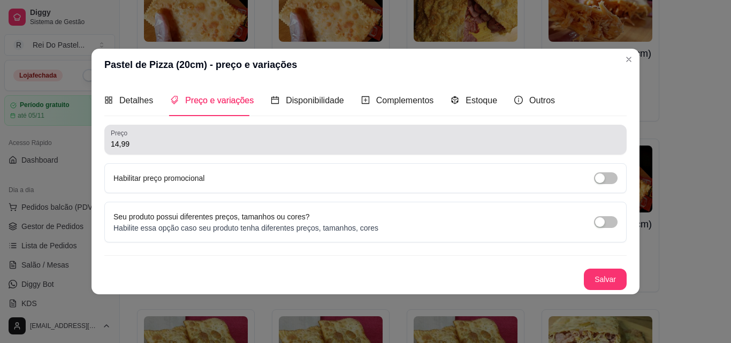
click at [177, 133] on div "14,99" at bounding box center [366, 139] width 510 height 21
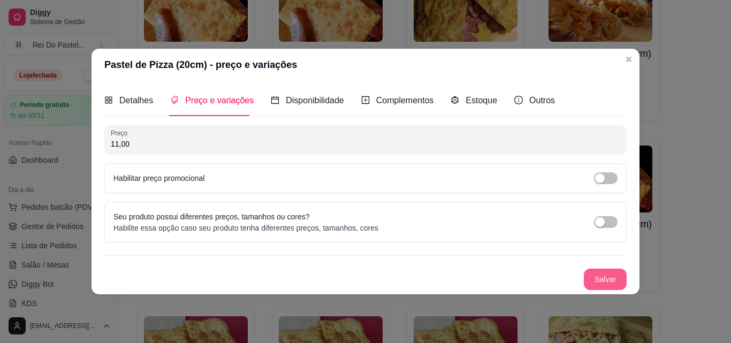
type input "11,00"
click at [589, 272] on button "Salvar" at bounding box center [606, 279] width 42 height 21
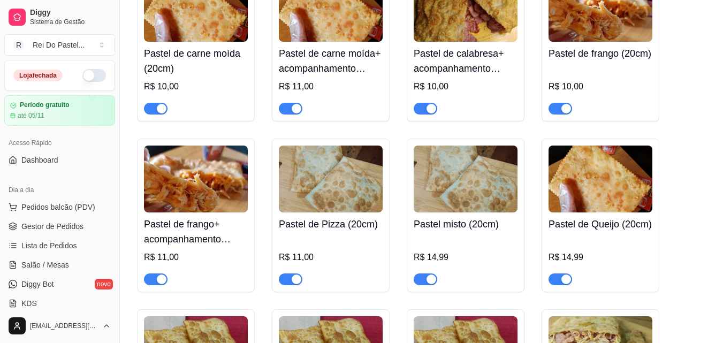
click at [438, 253] on div "R$ 14,99" at bounding box center [466, 260] width 104 height 49
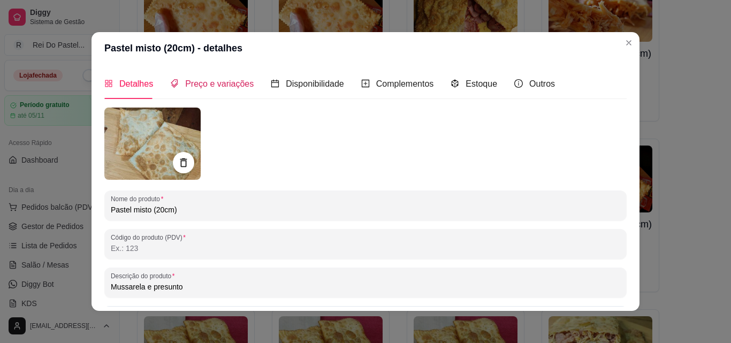
click at [242, 90] on div "Preço e variações" at bounding box center [212, 83] width 84 height 13
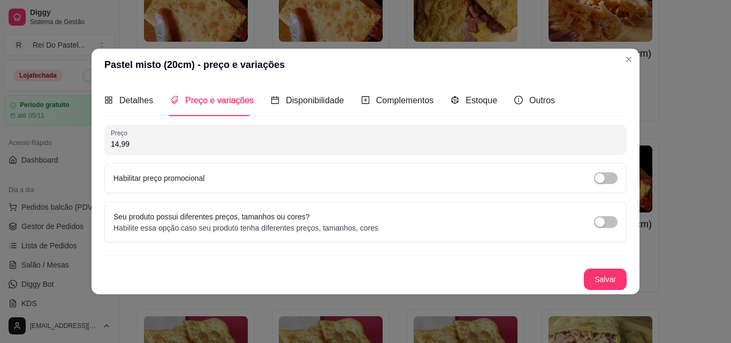
click at [199, 145] on input "14,99" at bounding box center [366, 144] width 510 height 11
type input "11,00"
click at [595, 269] on div "Salvar" at bounding box center [365, 279] width 522 height 21
click at [599, 273] on button "Salvar" at bounding box center [606, 279] width 42 height 21
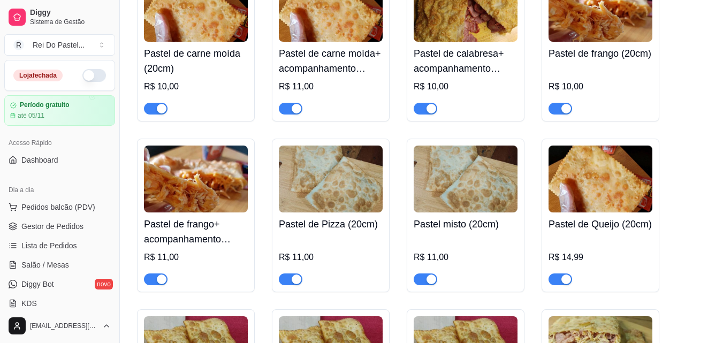
click at [587, 251] on div "R$ 14,99" at bounding box center [601, 260] width 104 height 49
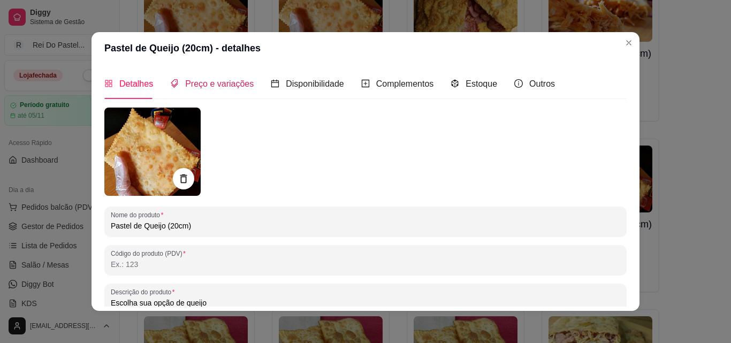
click at [211, 85] on span "Preço e variações" at bounding box center [219, 83] width 69 height 9
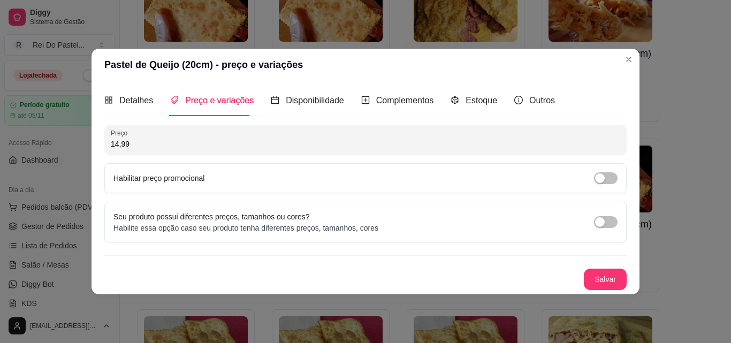
click at [191, 147] on input "14,99" at bounding box center [366, 144] width 510 height 11
type input "11,00"
click at [609, 284] on button "Salvar" at bounding box center [606, 279] width 42 height 21
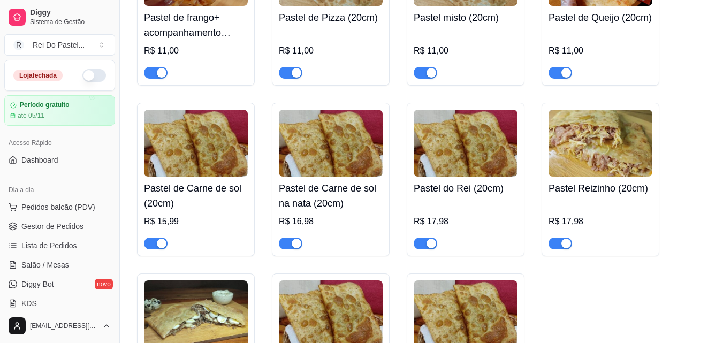
scroll to position [1272, 0]
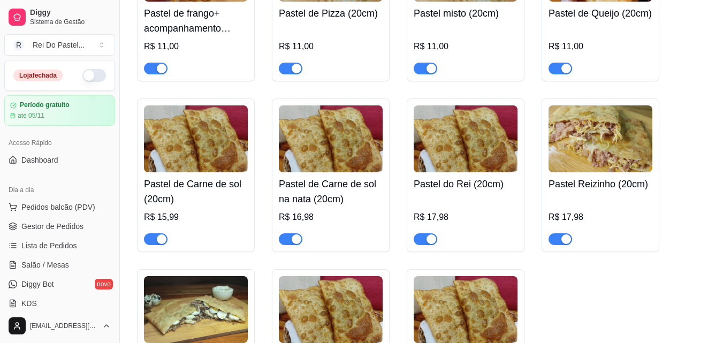
click at [180, 195] on h4 "Pastel de Carne de sol (20cm)" at bounding box center [196, 192] width 104 height 30
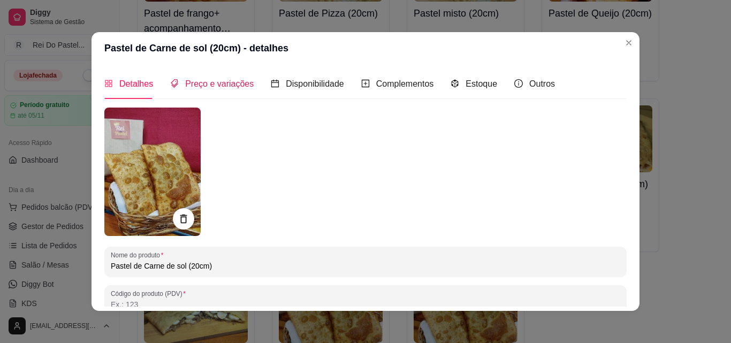
click at [211, 87] on span "Preço e variações" at bounding box center [219, 83] width 69 height 9
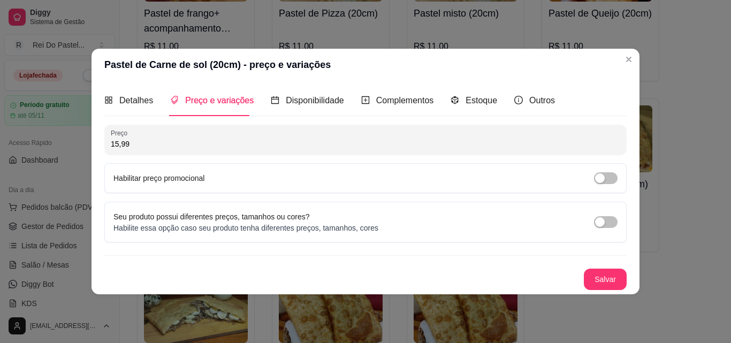
click at [179, 147] on input "15,99" at bounding box center [366, 144] width 510 height 11
type input "12,00"
click at [604, 269] on button "Salvar" at bounding box center [606, 279] width 42 height 21
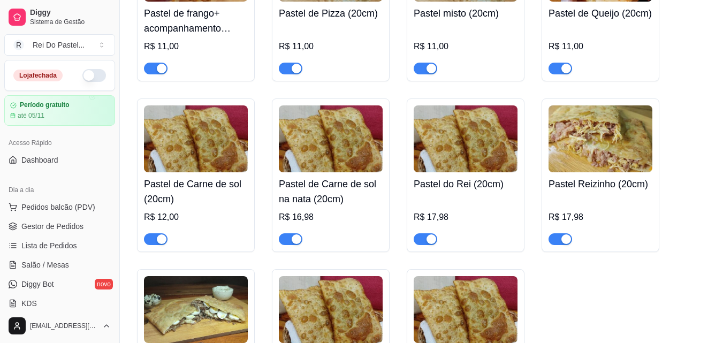
click at [305, 211] on div "Pastel de Carne de sol na nata (20cm) R$ 16,98" at bounding box center [331, 208] width 104 height 73
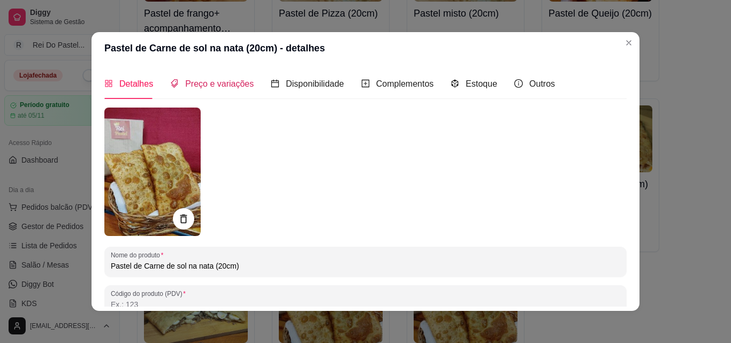
click at [215, 84] on span "Preço e variações" at bounding box center [219, 83] width 69 height 9
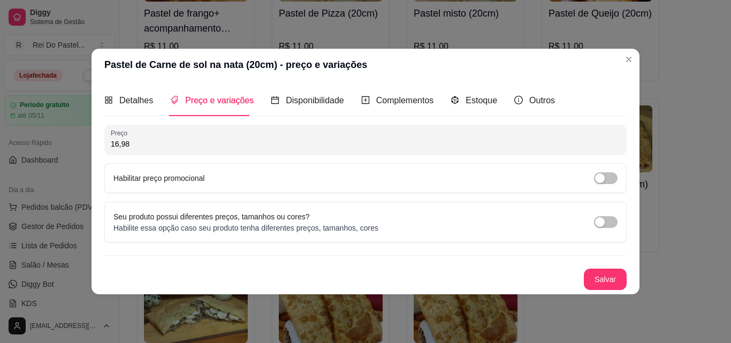
click at [172, 148] on input "16,98" at bounding box center [366, 144] width 510 height 11
type input "13,00"
click at [608, 279] on button "Salvar" at bounding box center [606, 279] width 42 height 21
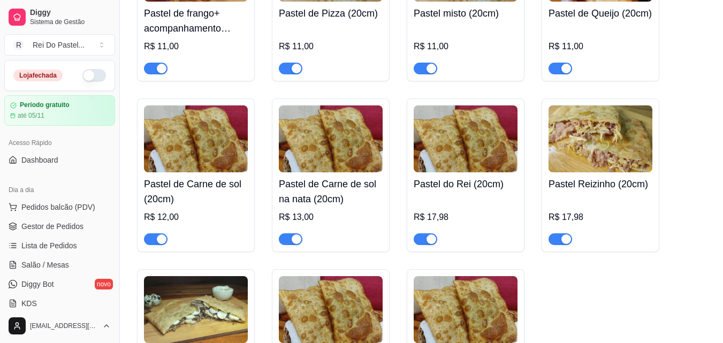
click at [456, 217] on div "R$ 17,98" at bounding box center [466, 217] width 104 height 13
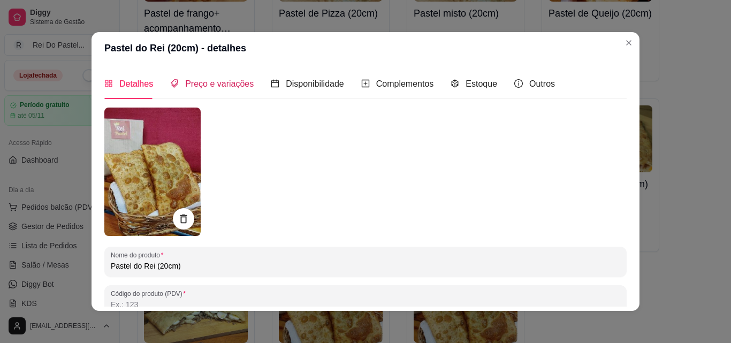
click at [228, 84] on span "Preço e variações" at bounding box center [219, 83] width 69 height 9
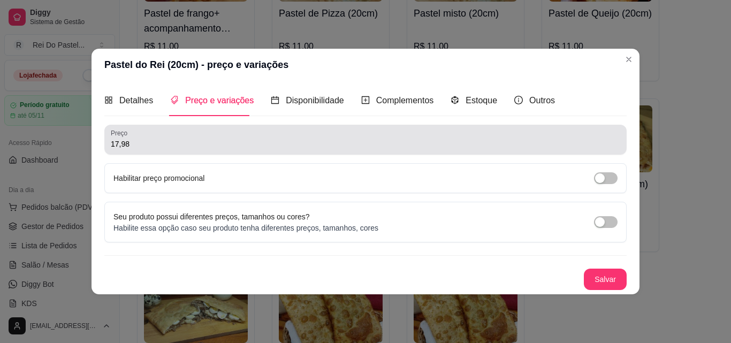
click at [207, 150] on div "Preço 17,98" at bounding box center [365, 140] width 522 height 30
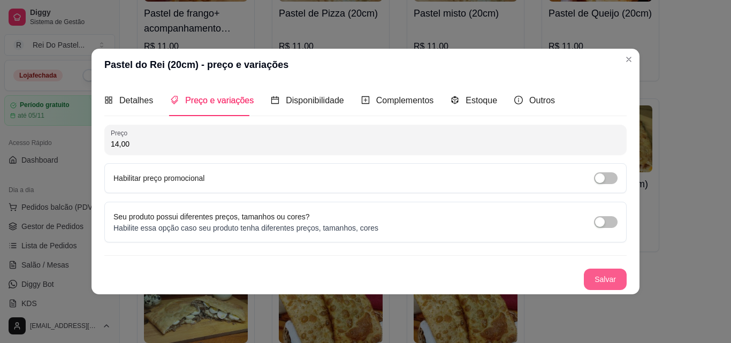
type input "14,00"
click at [619, 272] on button "Salvar" at bounding box center [606, 279] width 42 height 21
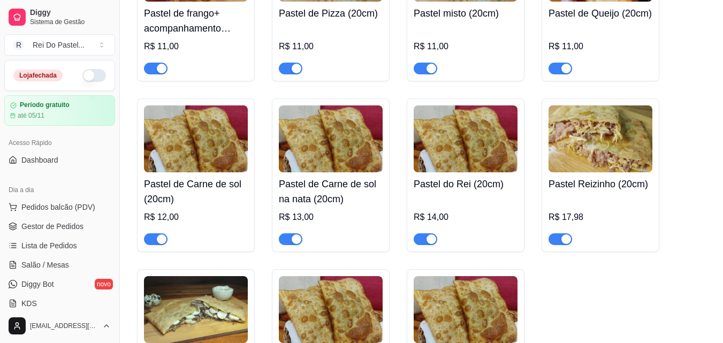
click at [595, 209] on div "R$ 17,98" at bounding box center [601, 220] width 104 height 49
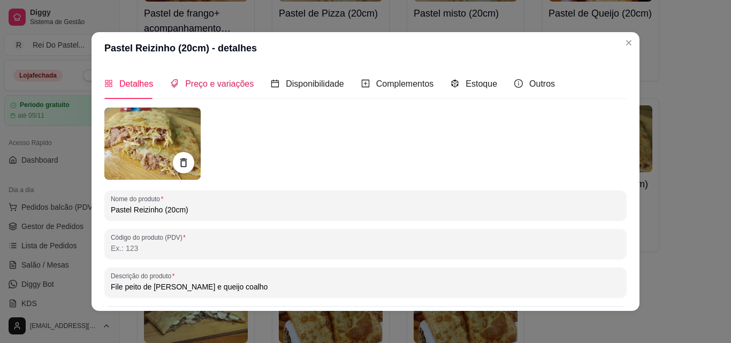
click at [187, 84] on span "Preço e variações" at bounding box center [219, 83] width 69 height 9
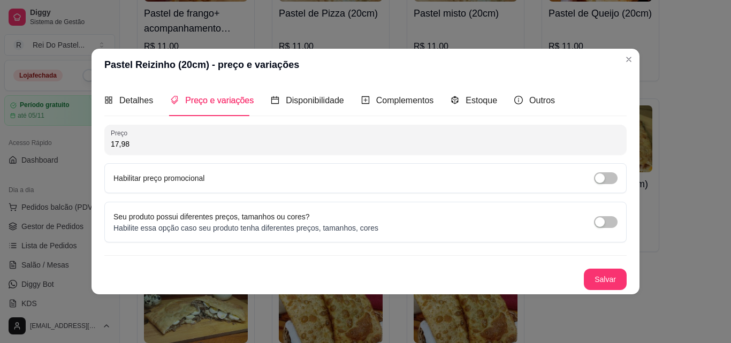
click at [194, 147] on input "17,98" at bounding box center [366, 144] width 510 height 11
type input "13,00"
click at [617, 273] on button "Salvar" at bounding box center [606, 279] width 42 height 21
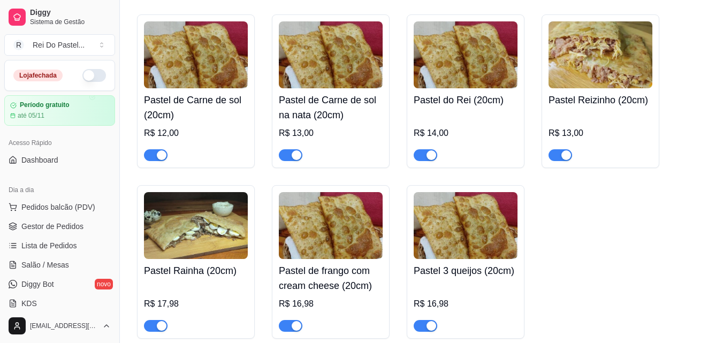
scroll to position [1412, 0]
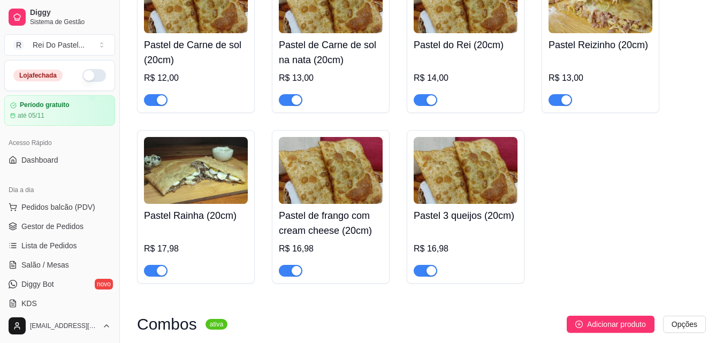
click at [169, 229] on div "Pastel Rainha (20cm) R$ 17,98" at bounding box center [196, 240] width 104 height 73
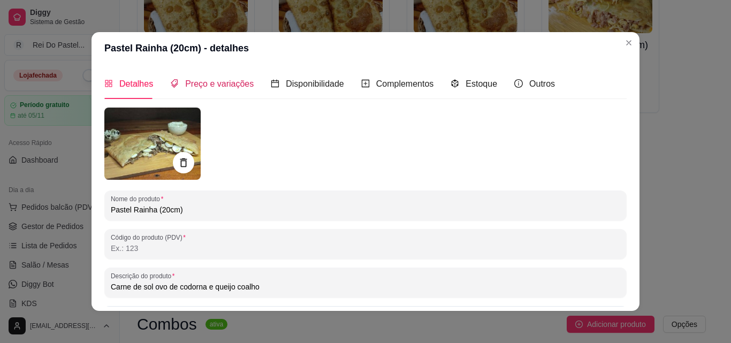
click at [215, 85] on span "Preço e variações" at bounding box center [219, 83] width 69 height 9
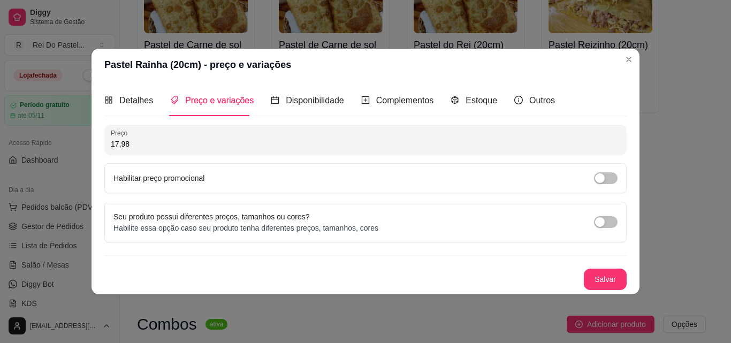
click at [195, 146] on input "17,98" at bounding box center [366, 144] width 510 height 11
type input "14,00"
click at [603, 280] on button "Salvar" at bounding box center [606, 279] width 42 height 21
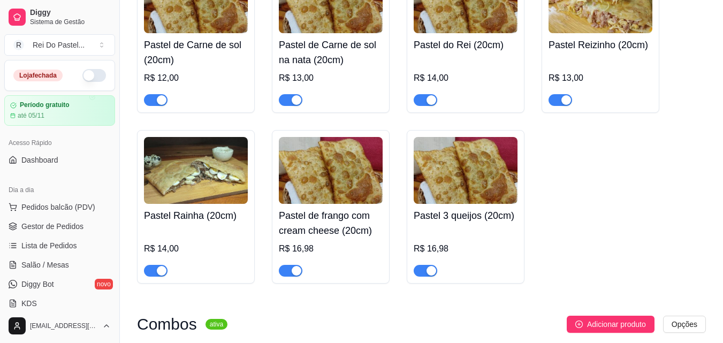
click at [339, 232] on h4 "Pastel de frango com cream cheese (20cm)" at bounding box center [331, 223] width 104 height 30
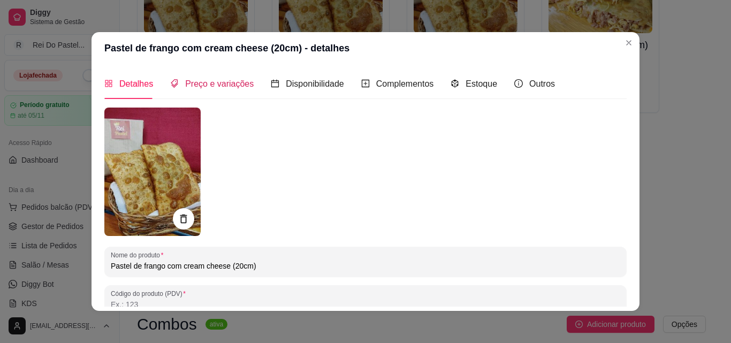
click at [200, 90] on div "Preço e variações" at bounding box center [212, 83] width 84 height 13
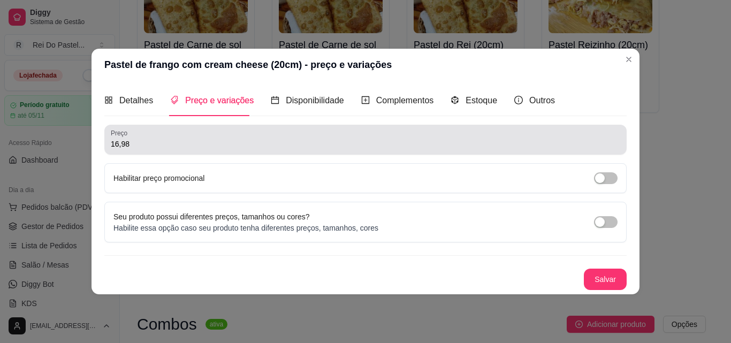
click at [165, 149] on div "16,98" at bounding box center [366, 139] width 510 height 21
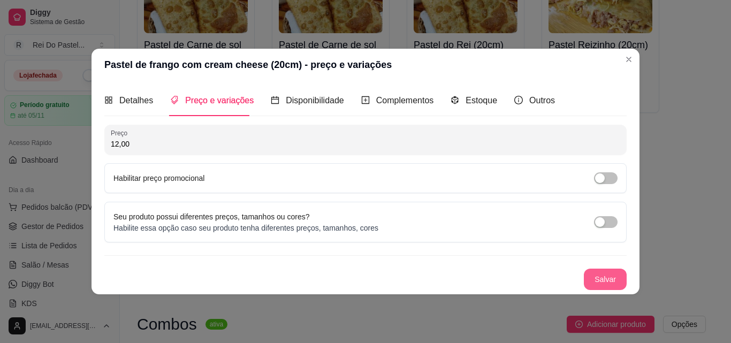
type input "12,00"
click at [608, 271] on button "Salvar" at bounding box center [605, 279] width 43 height 21
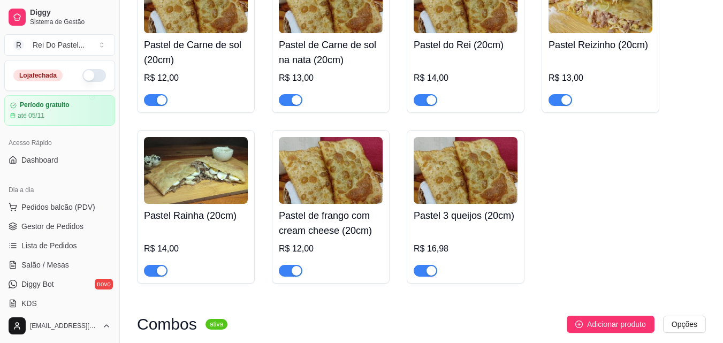
click at [443, 223] on h4 "Pastel 3 queijos (20cm)" at bounding box center [466, 215] width 104 height 15
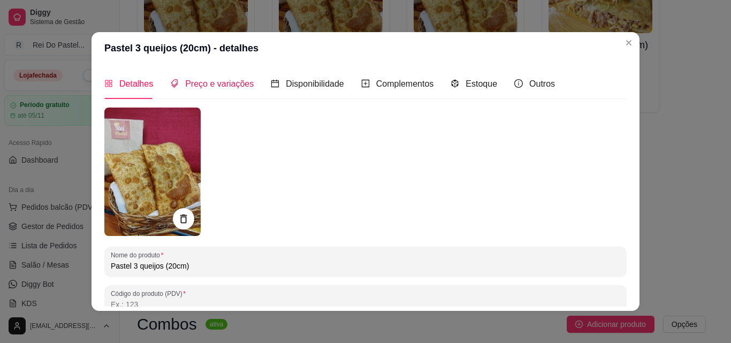
click at [225, 82] on span "Preço e variações" at bounding box center [219, 83] width 69 height 9
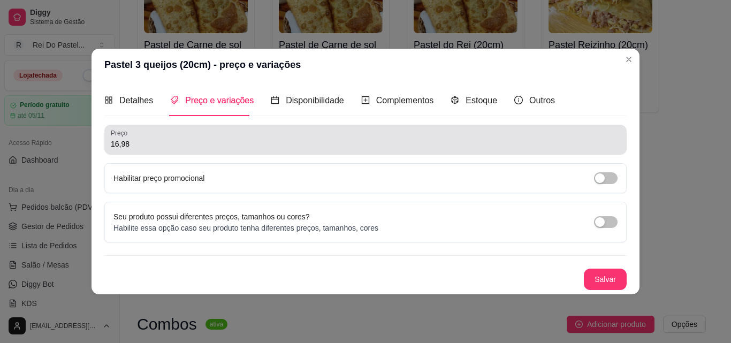
click at [207, 145] on input "16,98" at bounding box center [366, 144] width 510 height 11
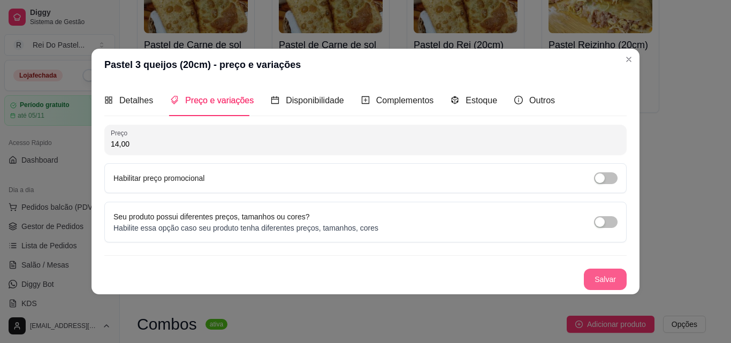
type input "14,00"
click at [608, 271] on button "Salvar" at bounding box center [606, 279] width 42 height 21
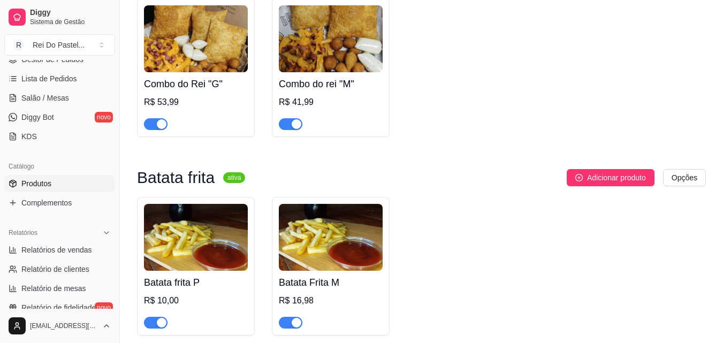
scroll to position [170, 0]
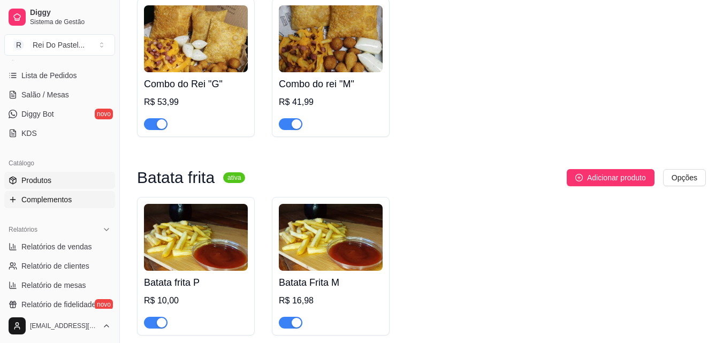
click at [45, 202] on span "Complementos" at bounding box center [46, 199] width 50 height 11
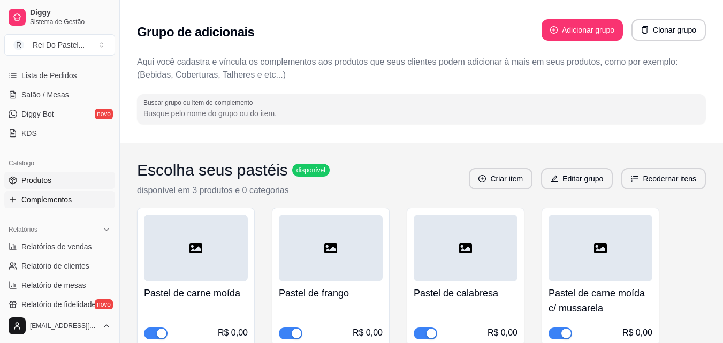
click at [39, 181] on span "Produtos" at bounding box center [36, 180] width 30 height 11
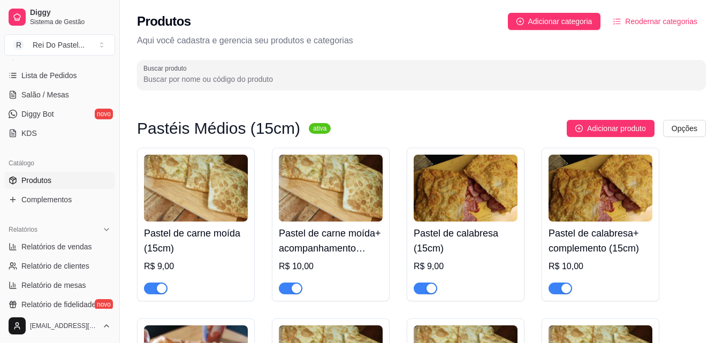
click at [658, 21] on span "Reodernar categorias" at bounding box center [661, 22] width 72 height 12
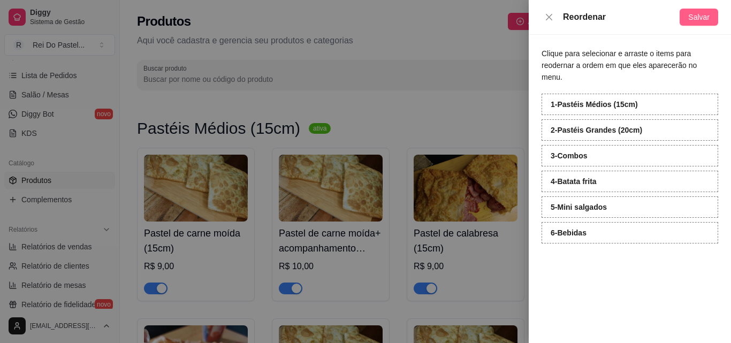
click at [686, 10] on button "Salvar" at bounding box center [699, 17] width 39 height 17
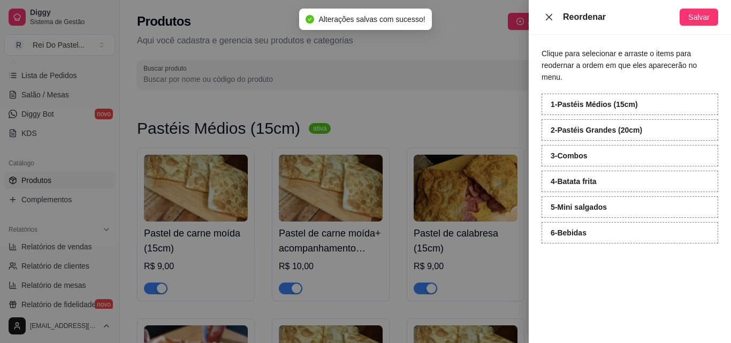
click at [548, 17] on icon "close" at bounding box center [549, 17] width 9 height 9
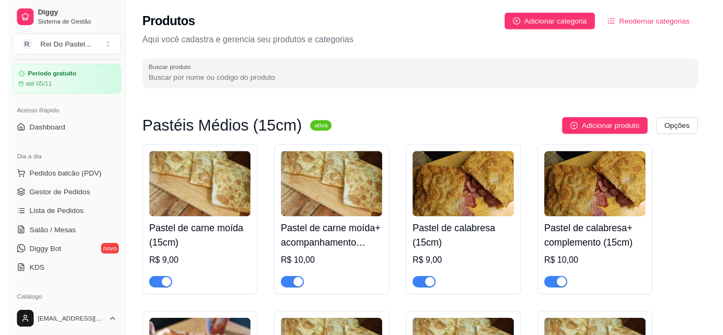
scroll to position [20, 0]
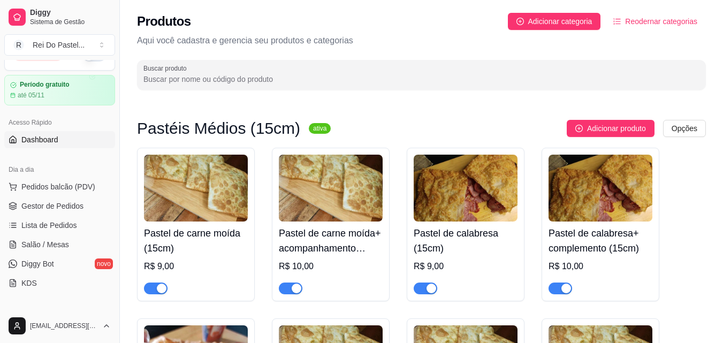
click at [61, 138] on link "Dashboard" at bounding box center [59, 139] width 111 height 17
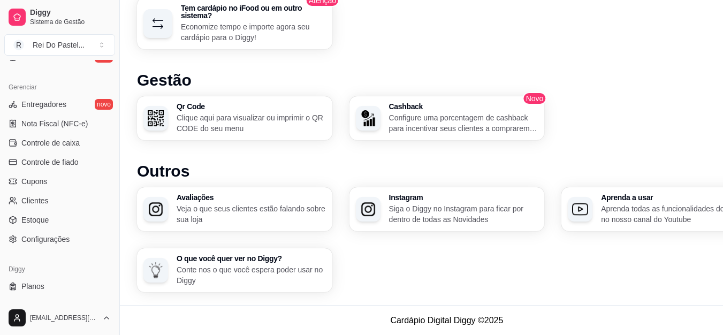
scroll to position [427, 0]
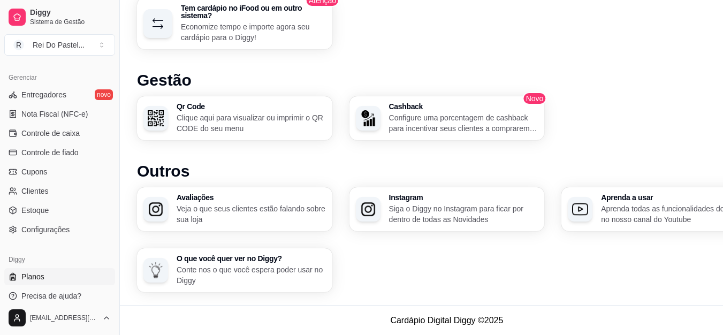
click at [25, 274] on span "Planos" at bounding box center [32, 276] width 23 height 11
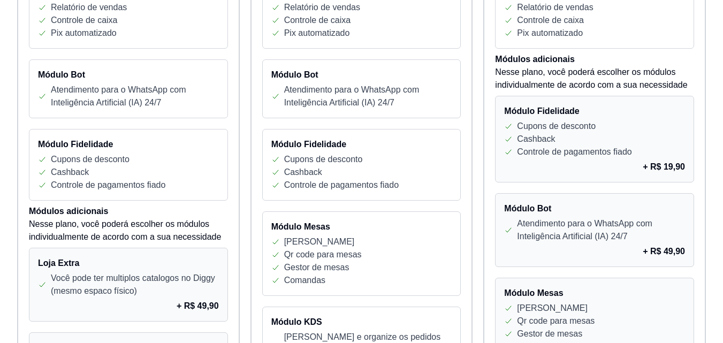
scroll to position [1015, 0]
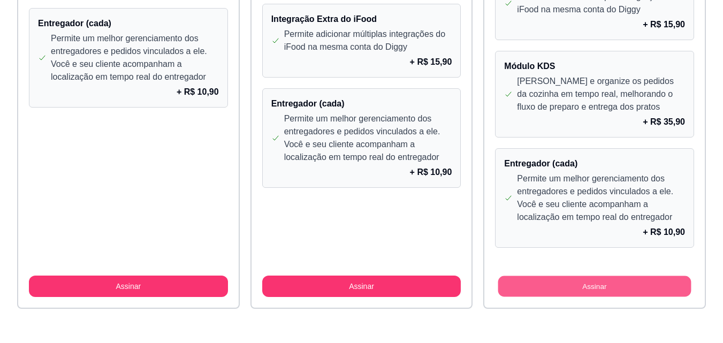
click at [607, 286] on button "Assinar" at bounding box center [594, 286] width 193 height 21
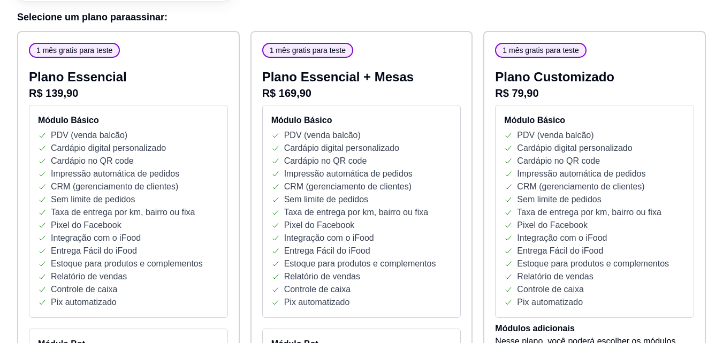
scroll to position [0, 0]
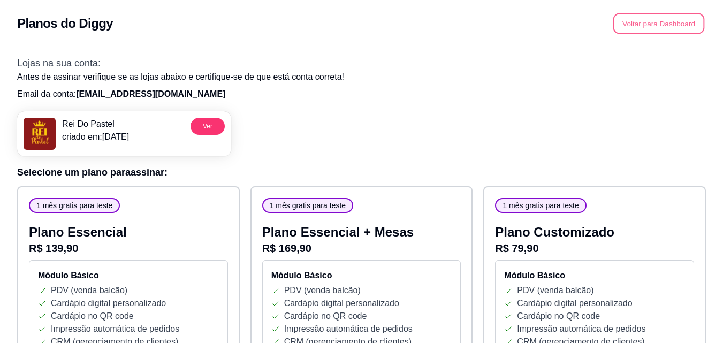
click at [636, 24] on button "Voltar para Dashboard" at bounding box center [659, 23] width 92 height 21
